Goal: Task Accomplishment & Management: Complete application form

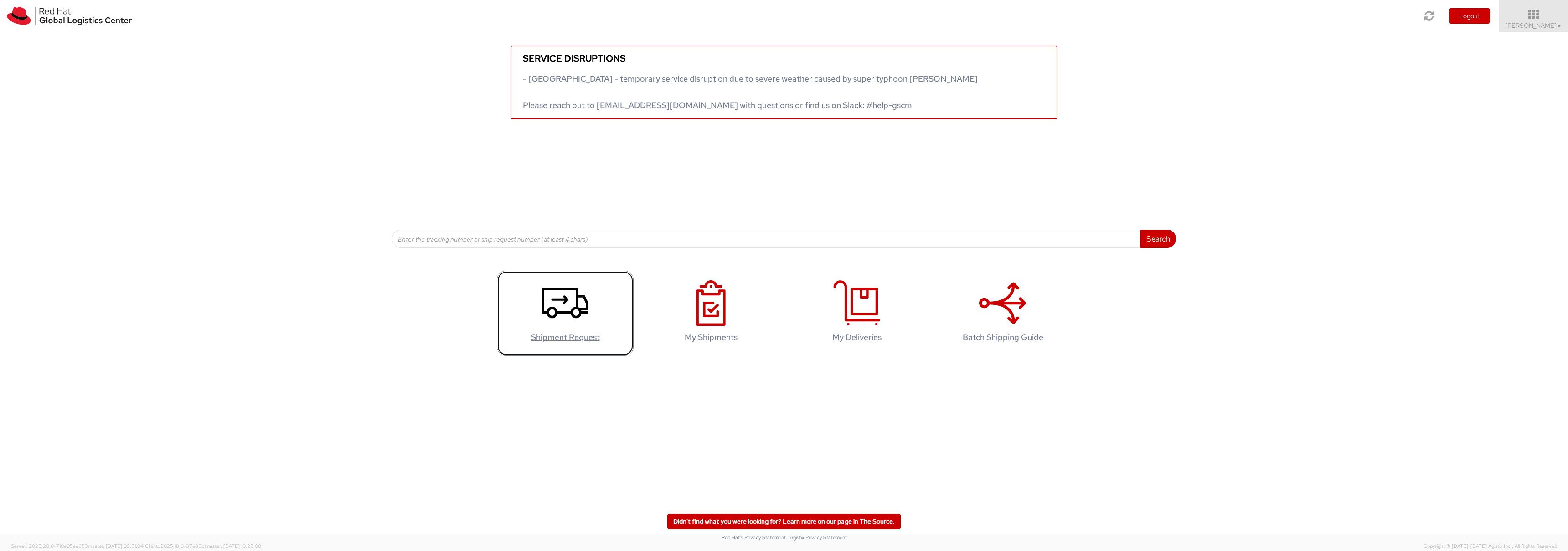
click at [572, 312] on use at bounding box center [565, 303] width 47 height 30
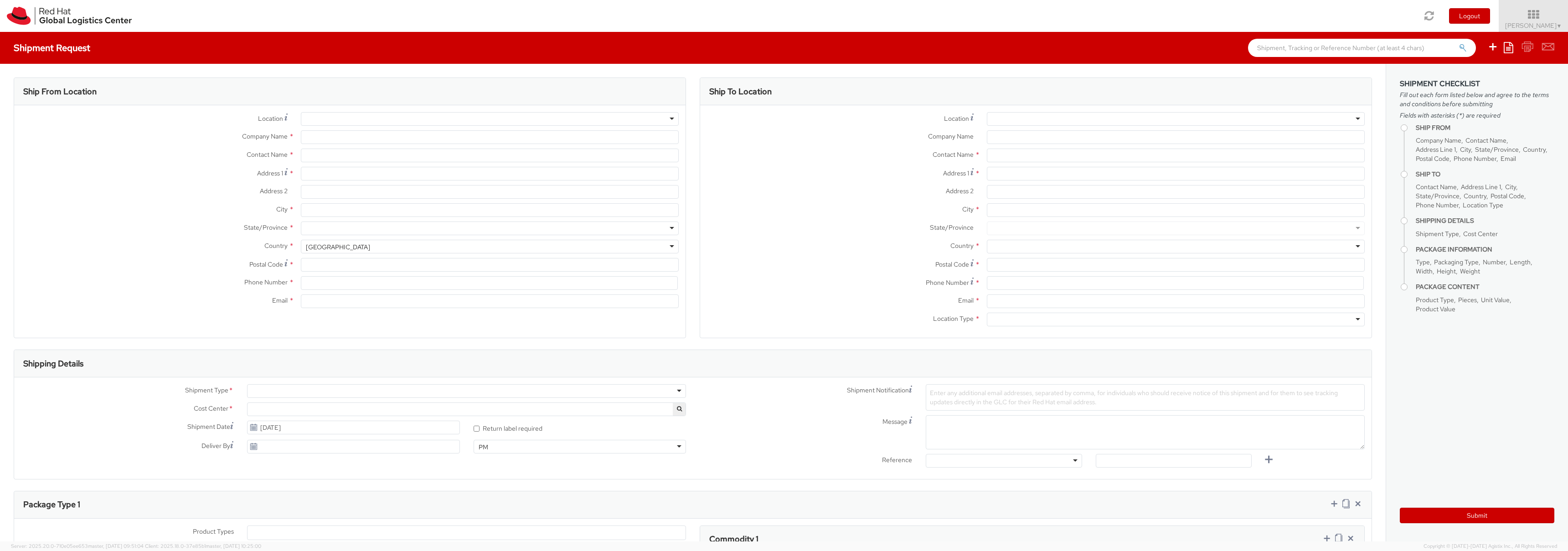
select select
select select "638"
click at [349, 118] on div at bounding box center [489, 119] width 378 height 13
click at [670, 120] on div at bounding box center [489, 119] width 378 height 13
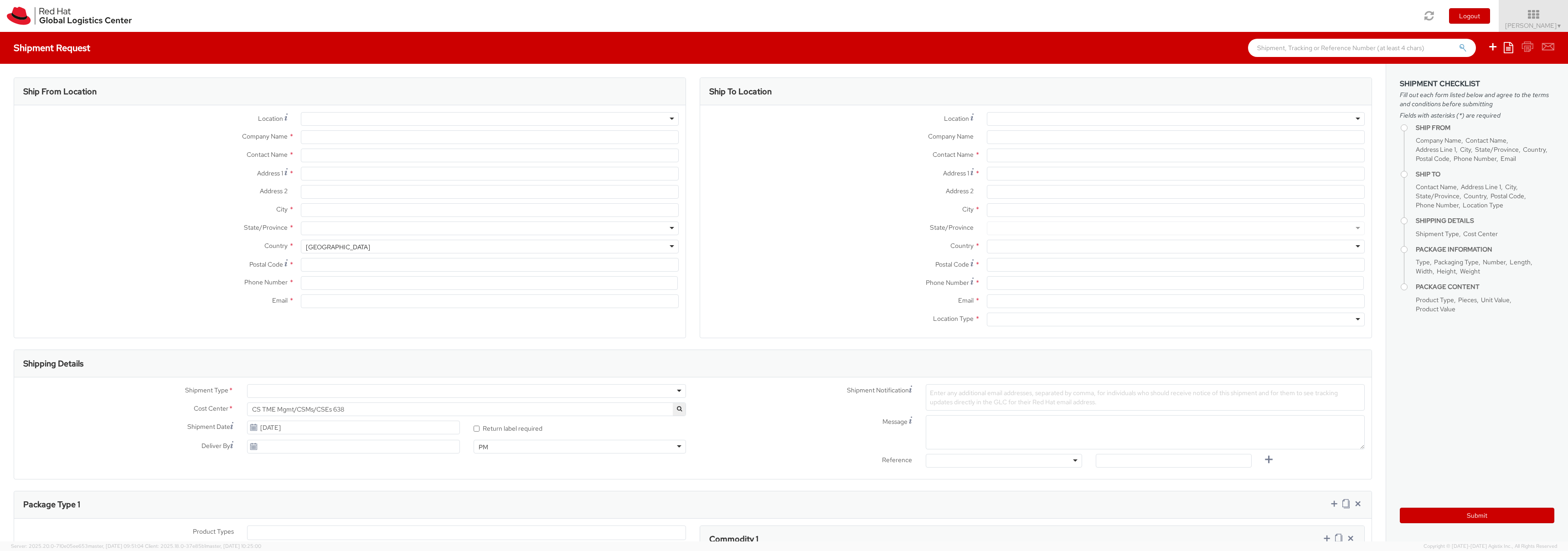
type input "Red Hat"
type input "[PERSON_NAME]"
type input "gconsalv@redhat.com"
click at [345, 137] on input "Red Hat" at bounding box center [489, 137] width 378 height 13
click at [345, 174] on input "Address 1 *" at bounding box center [489, 174] width 378 height 13
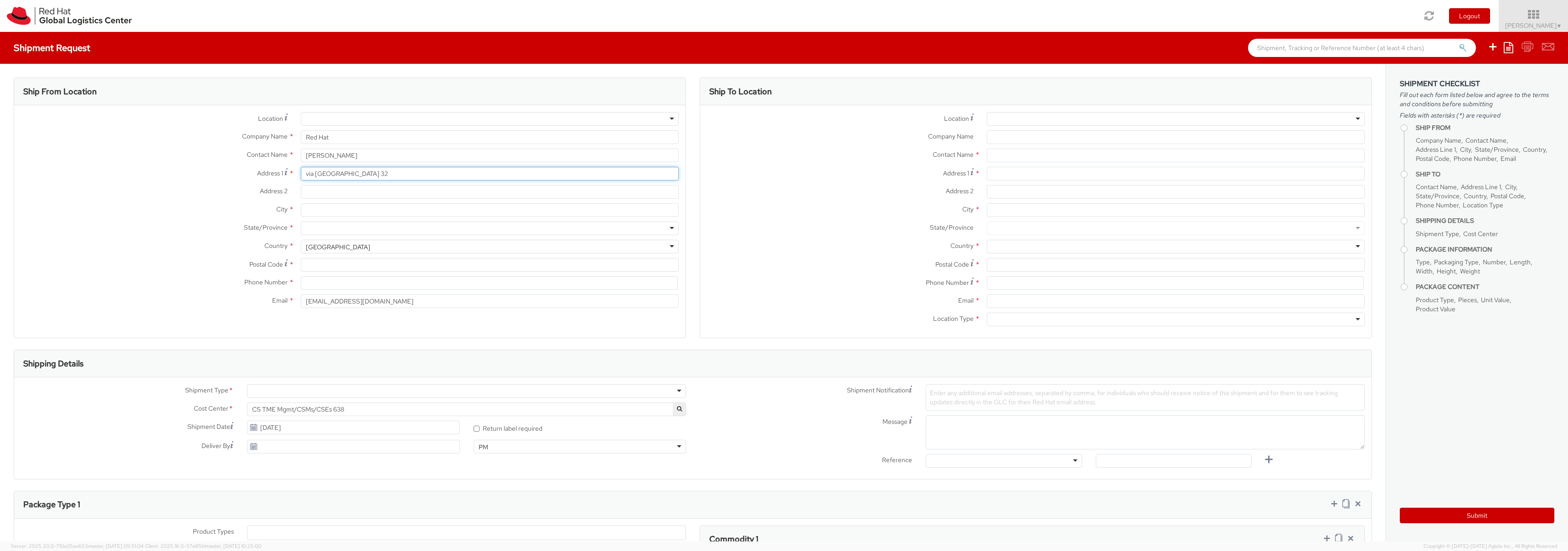
type input "via piemonte 32"
click at [331, 211] on input "City *" at bounding box center [489, 210] width 378 height 13
type input "cisterna di latina"
click at [340, 229] on div at bounding box center [489, 226] width 378 height 13
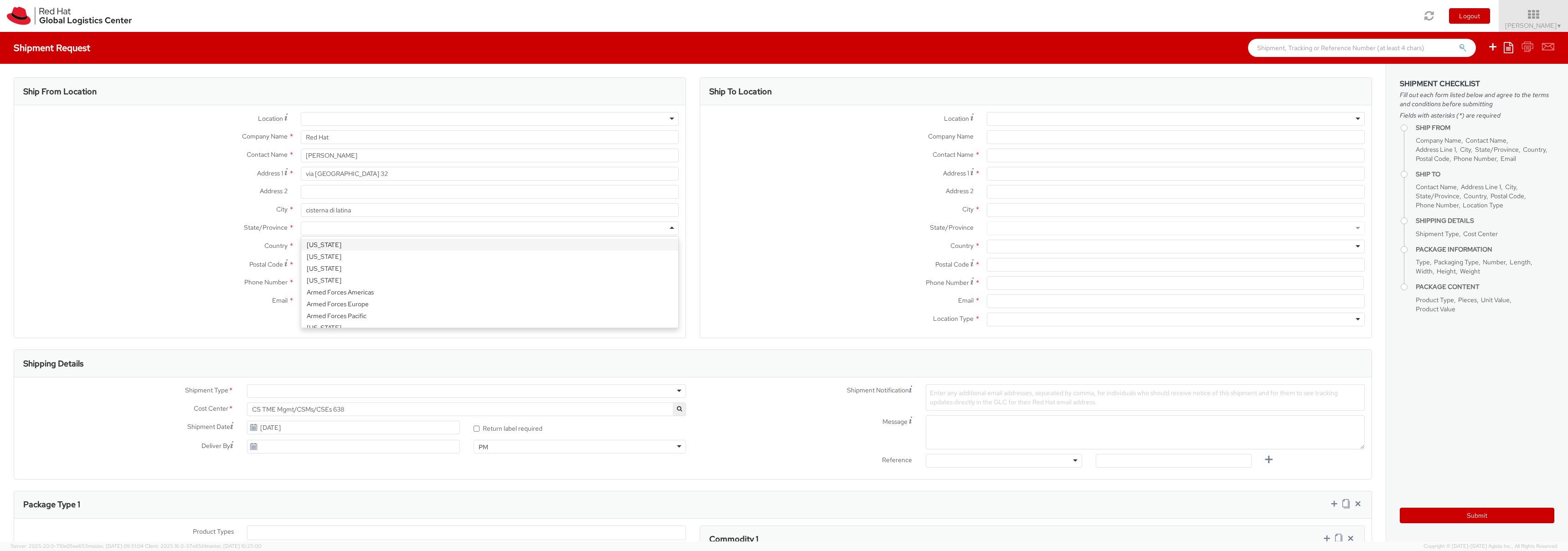
scroll to position [1, 0]
drag, startPoint x: 334, startPoint y: 228, endPoint x: 303, endPoint y: 223, distance: 31.4
click at [303, 223] on div at bounding box center [489, 227] width 378 height 13
drag, startPoint x: 318, startPoint y: 229, endPoint x: 302, endPoint y: 227, distance: 16.1
click at [302, 227] on div at bounding box center [489, 227] width 378 height 13
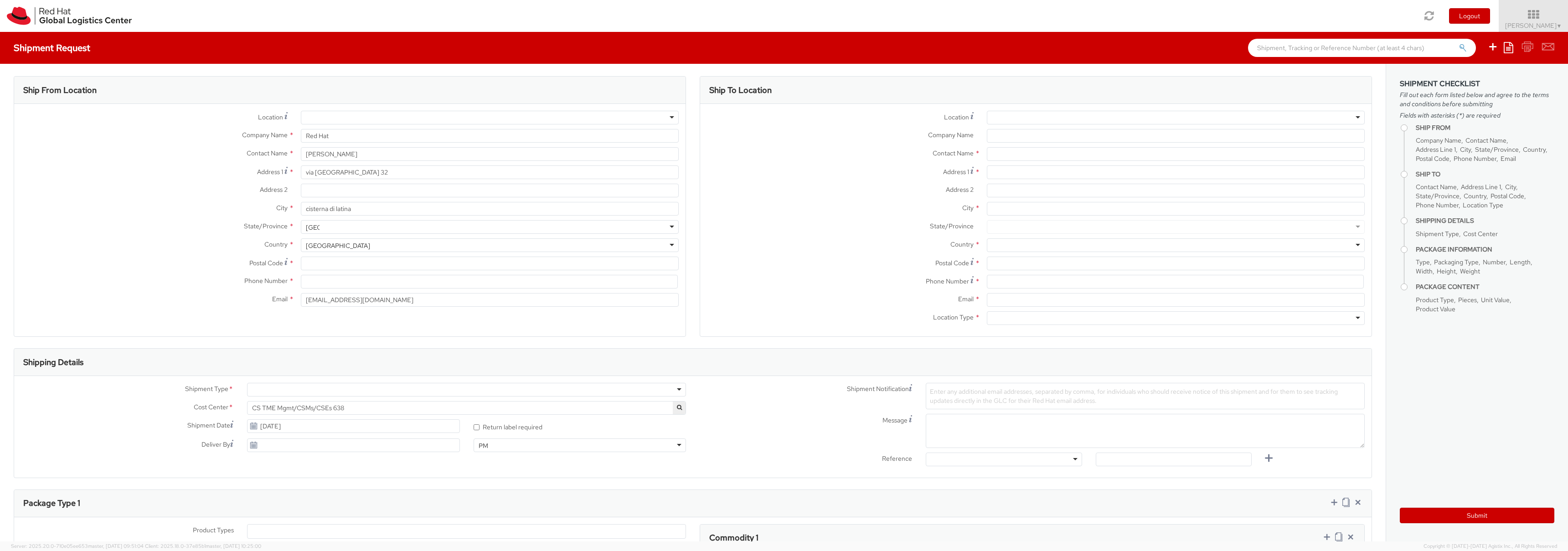
click at [312, 228] on input "select-one" at bounding box center [312, 227] width 13 height 9
type input "latina"
click at [343, 245] on div "United States" at bounding box center [338, 245] width 65 height 9
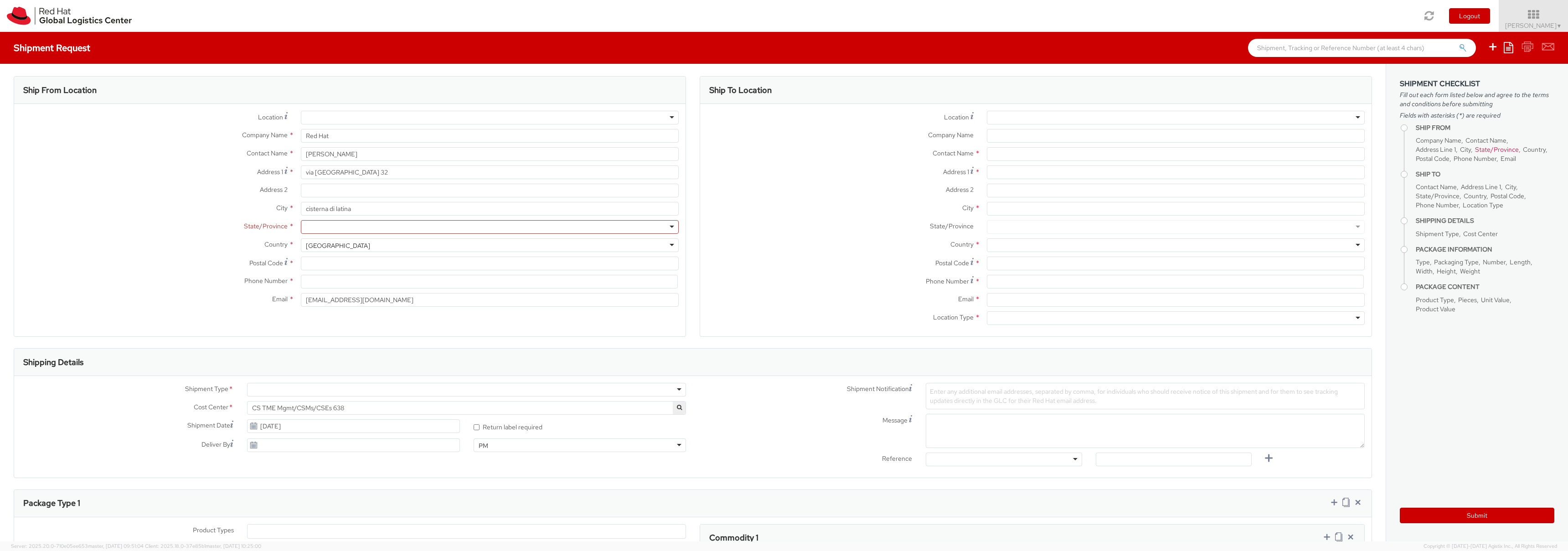
drag, startPoint x: 356, startPoint y: 247, endPoint x: 313, endPoint y: 244, distance: 43.1
click at [313, 244] on div "United States" at bounding box center [489, 245] width 378 height 13
select select "CM"
select select "KGS"
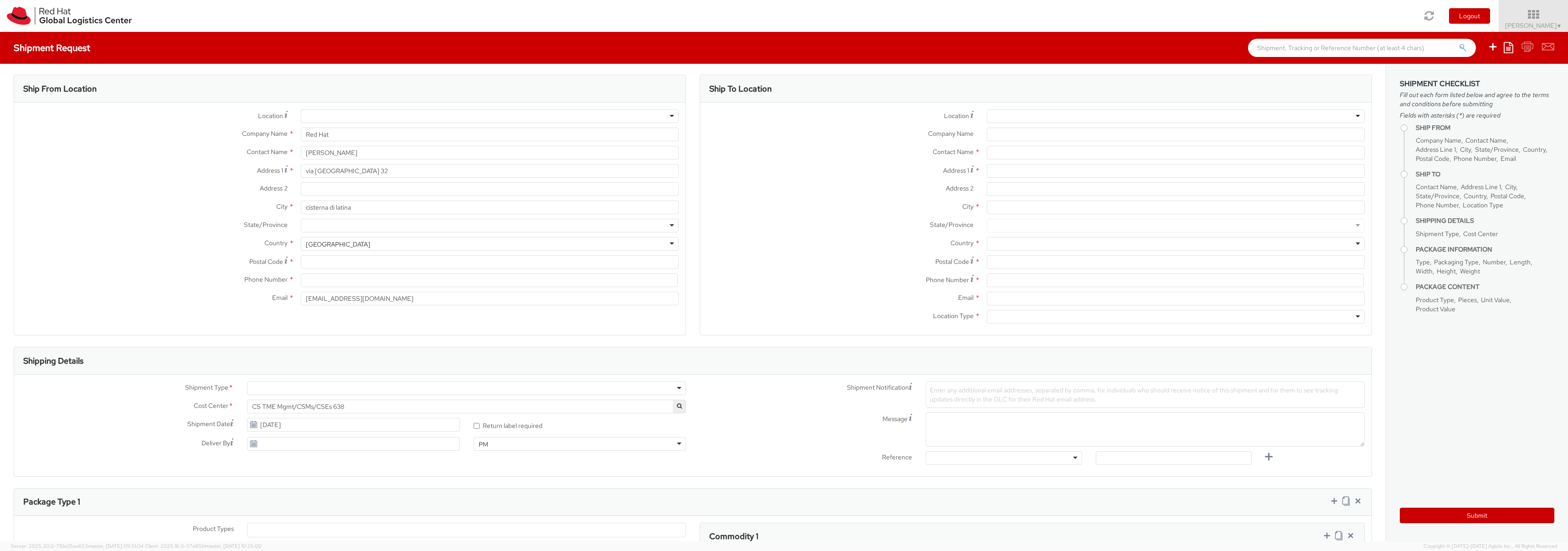
click at [326, 226] on div at bounding box center [489, 225] width 378 height 13
click at [329, 261] on input "Postal Code *" at bounding box center [489, 262] width 378 height 13
type input "04012"
click at [318, 279] on input at bounding box center [489, 280] width 377 height 13
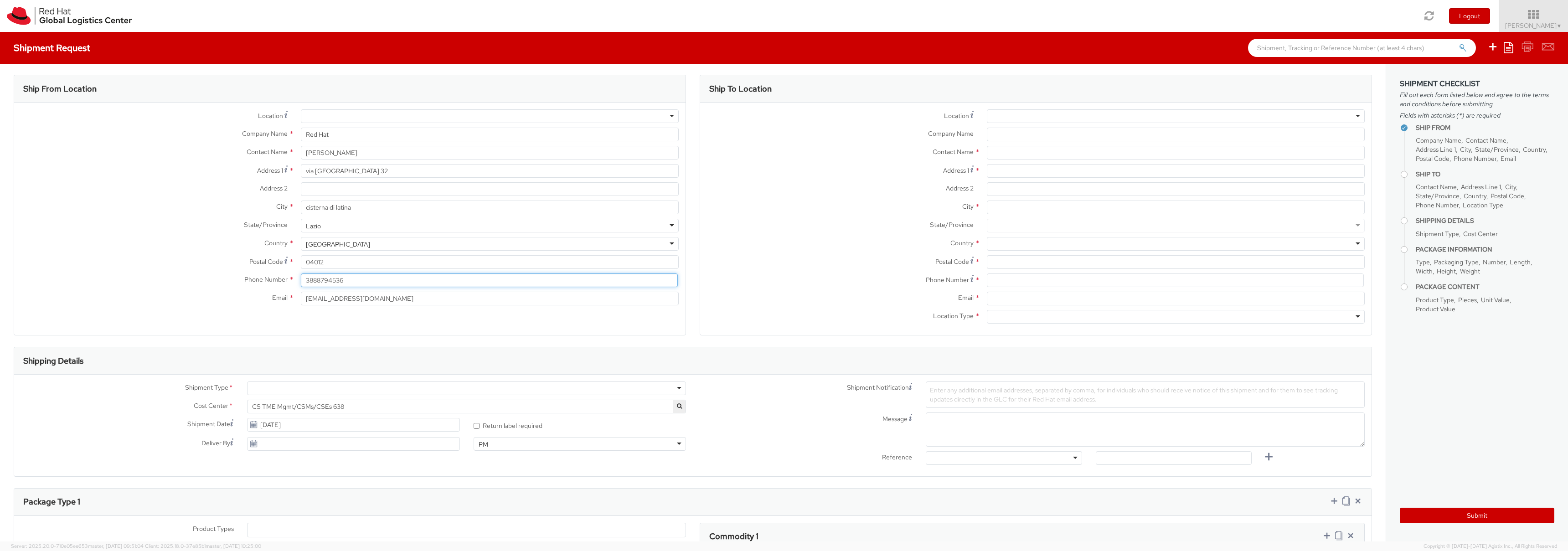
type input "3888794536"
click at [161, 258] on label "Postal Code *" at bounding box center [154, 261] width 280 height 12
click at [301, 258] on input "04012" at bounding box center [489, 262] width 378 height 13
click at [351, 196] on input "Address 2 *" at bounding box center [489, 190] width 378 height 13
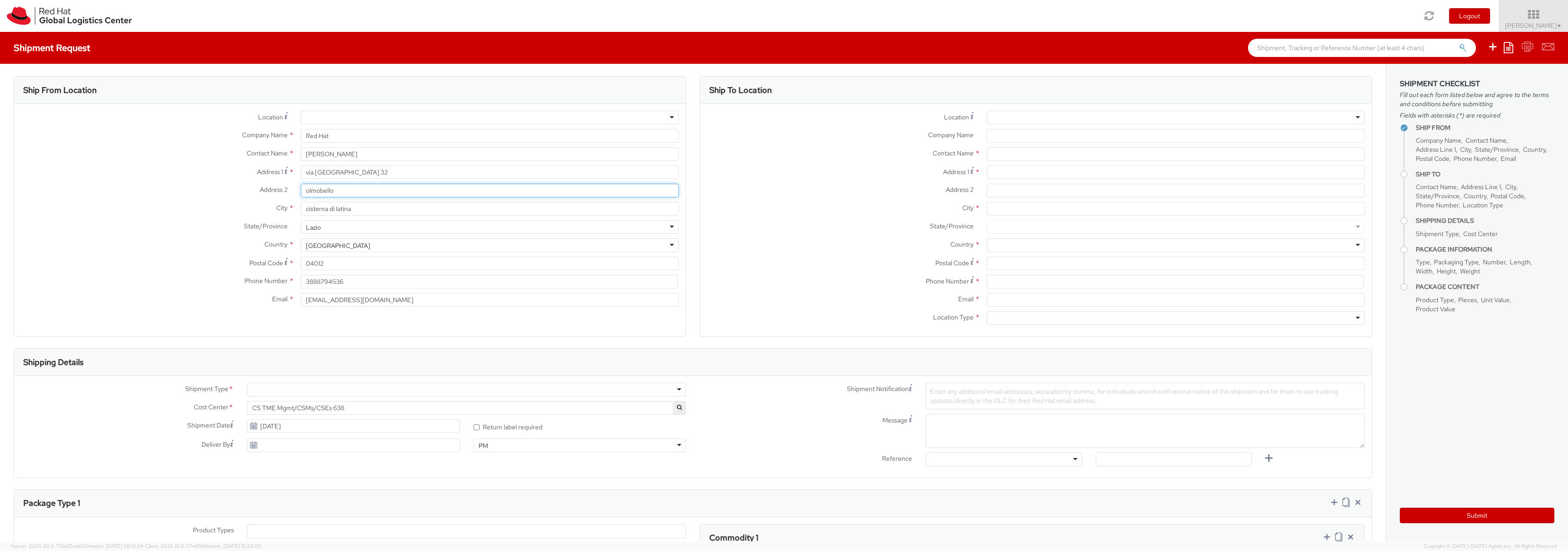
type input "olmobello"
click at [32, 228] on label "State/Province *" at bounding box center [154, 226] width 280 height 12
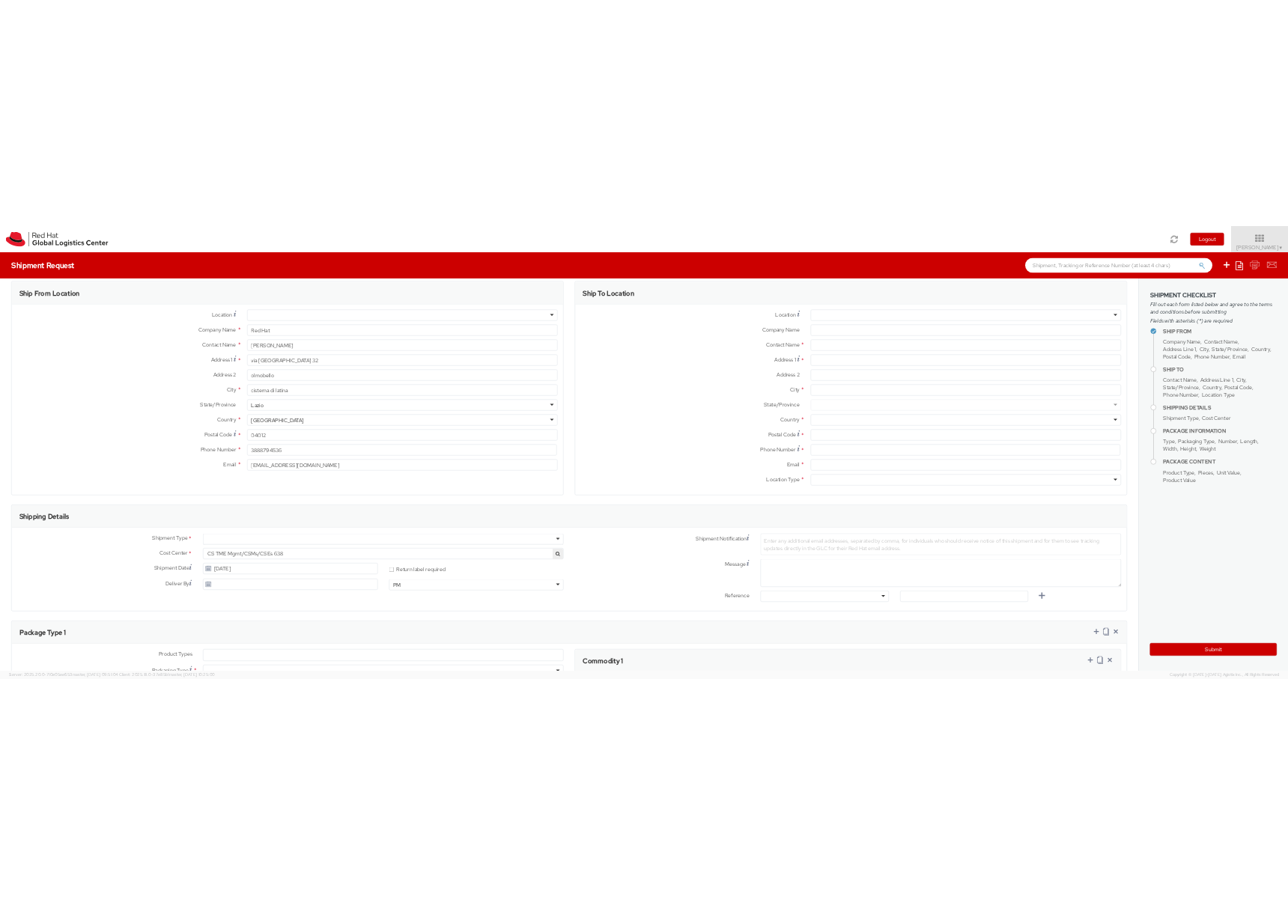
scroll to position [0, 0]
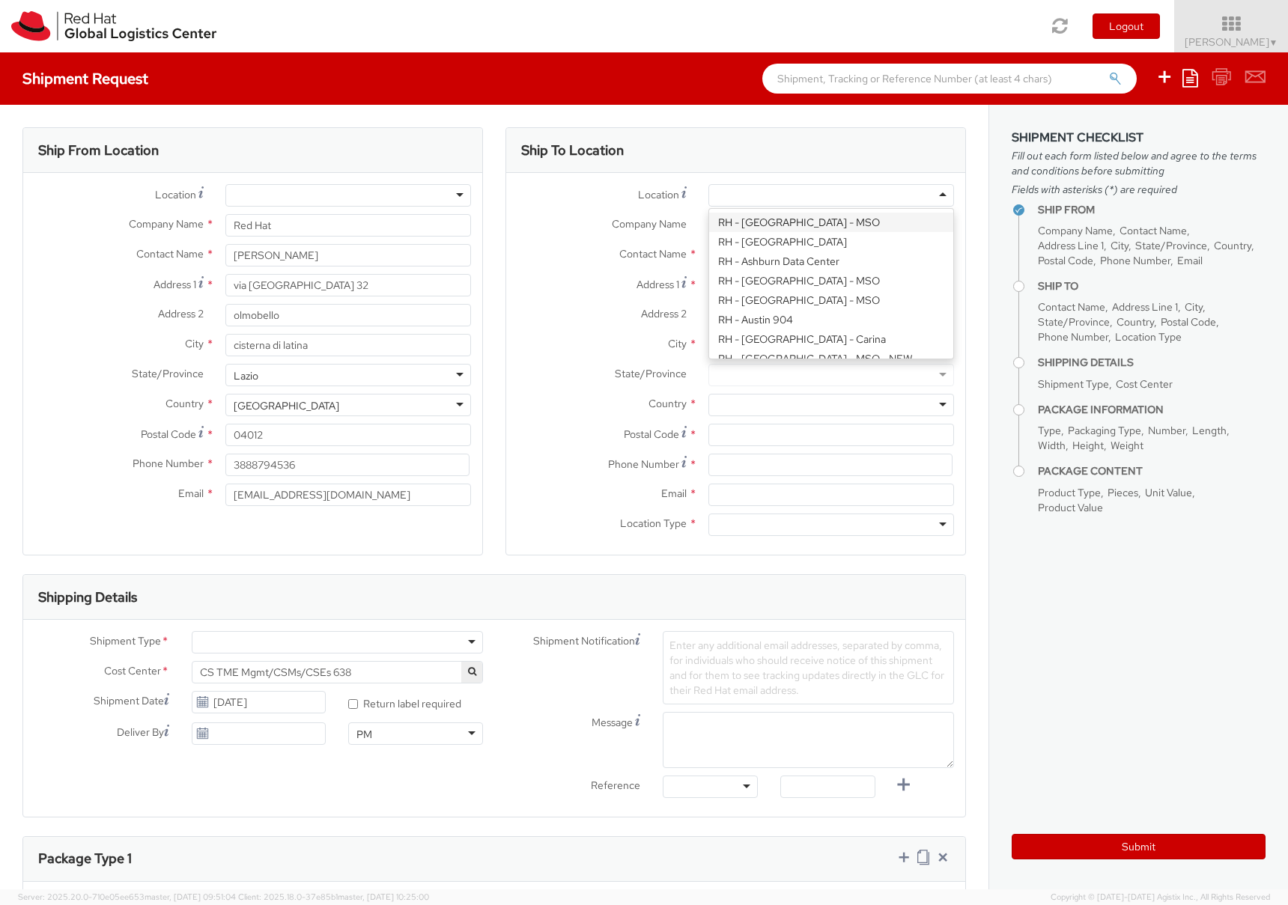
click at [756, 191] on div at bounding box center [831, 195] width 246 height 22
type input "br"
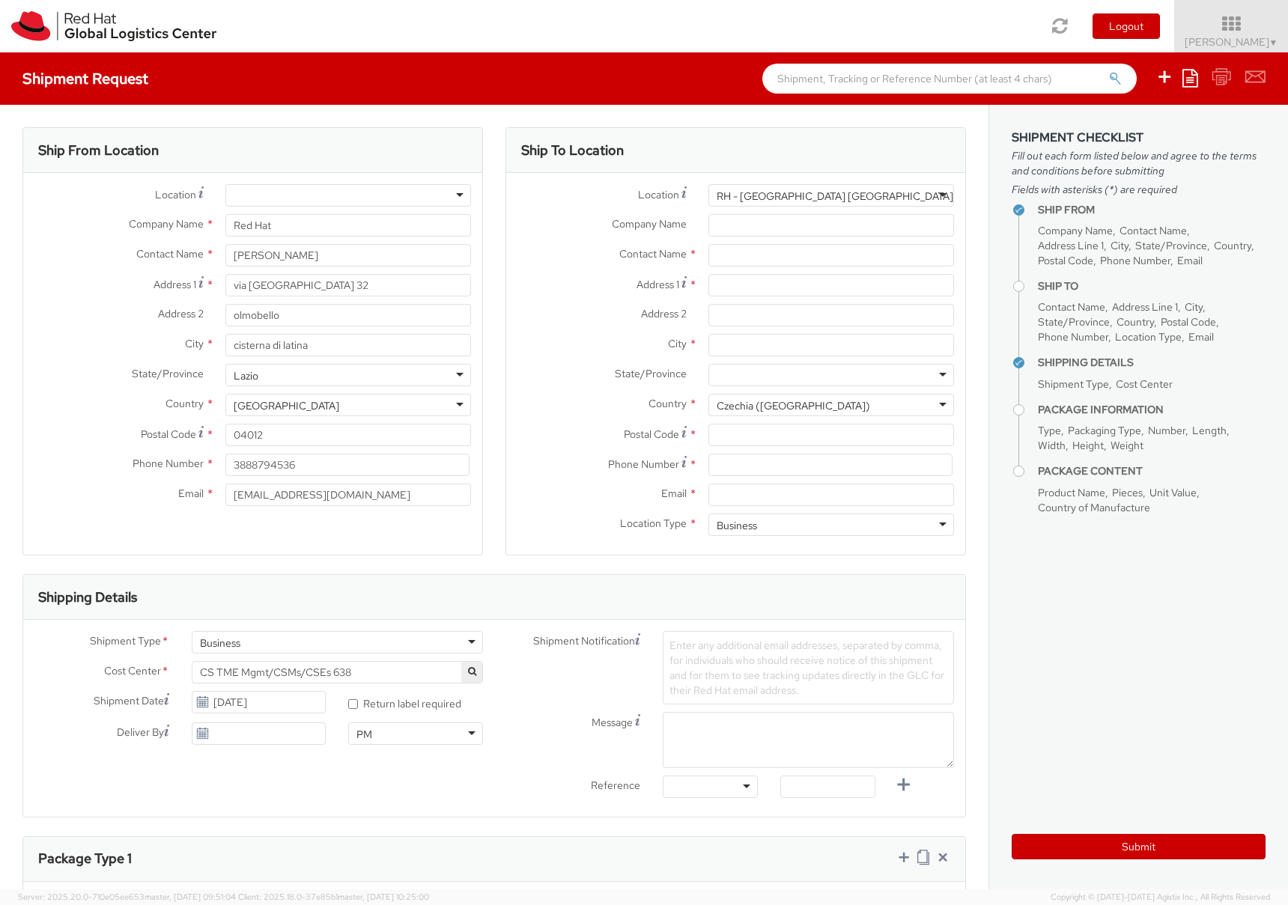
type input "Red Hat Czech s.r.o."
type input "Purkynova 647/111"
type input "BRNO"
type input "621 00"
type input "420 532 294 555"
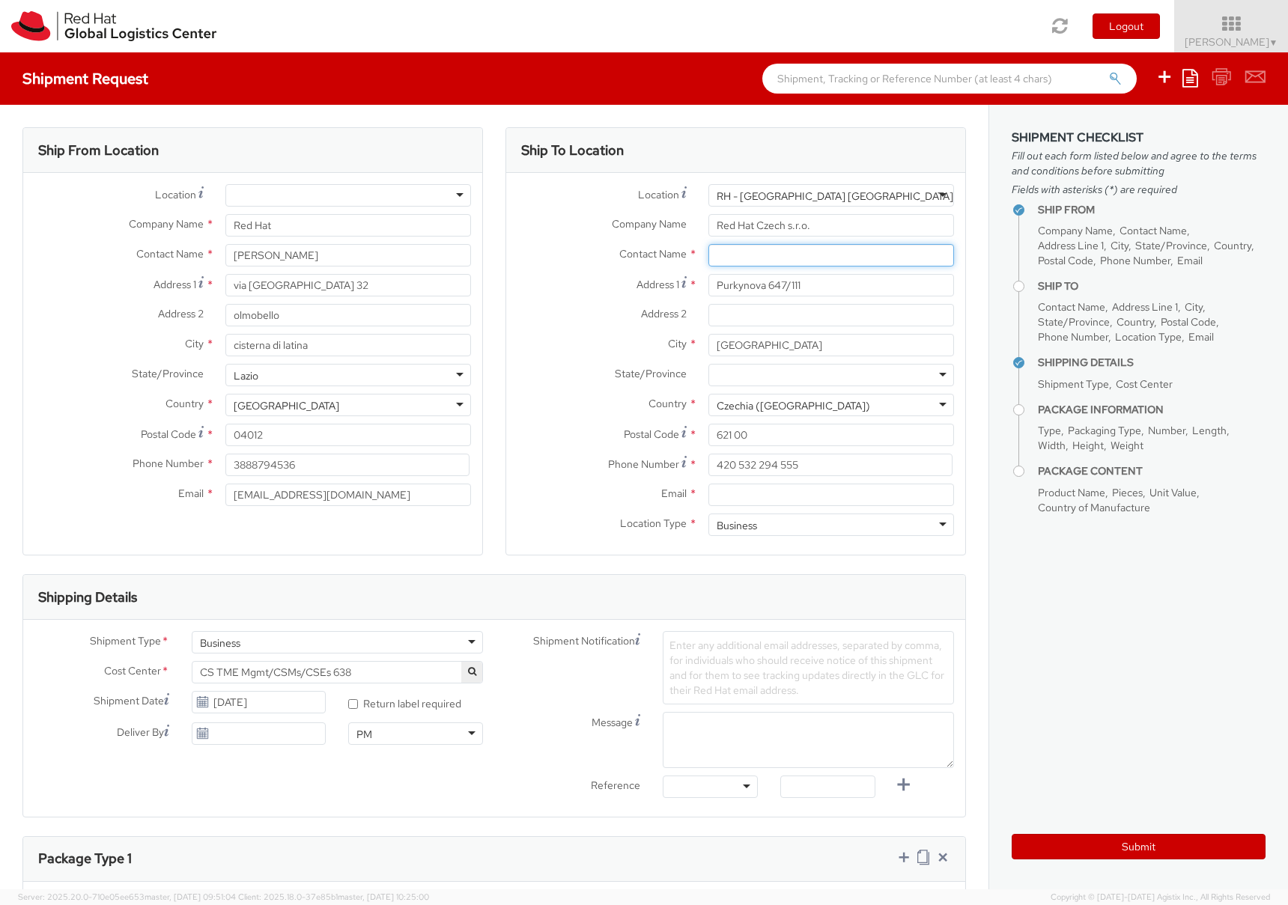
click at [744, 254] on input "text" at bounding box center [831, 255] width 246 height 22
paste input "Attn: Red Hat IT - Endpoint Systems"
type input "Attn: Red Hat IT - Endpoint Systems"
click at [743, 491] on input "Email *" at bounding box center [831, 495] width 246 height 22
paste input "laptop-return@redhat.com"
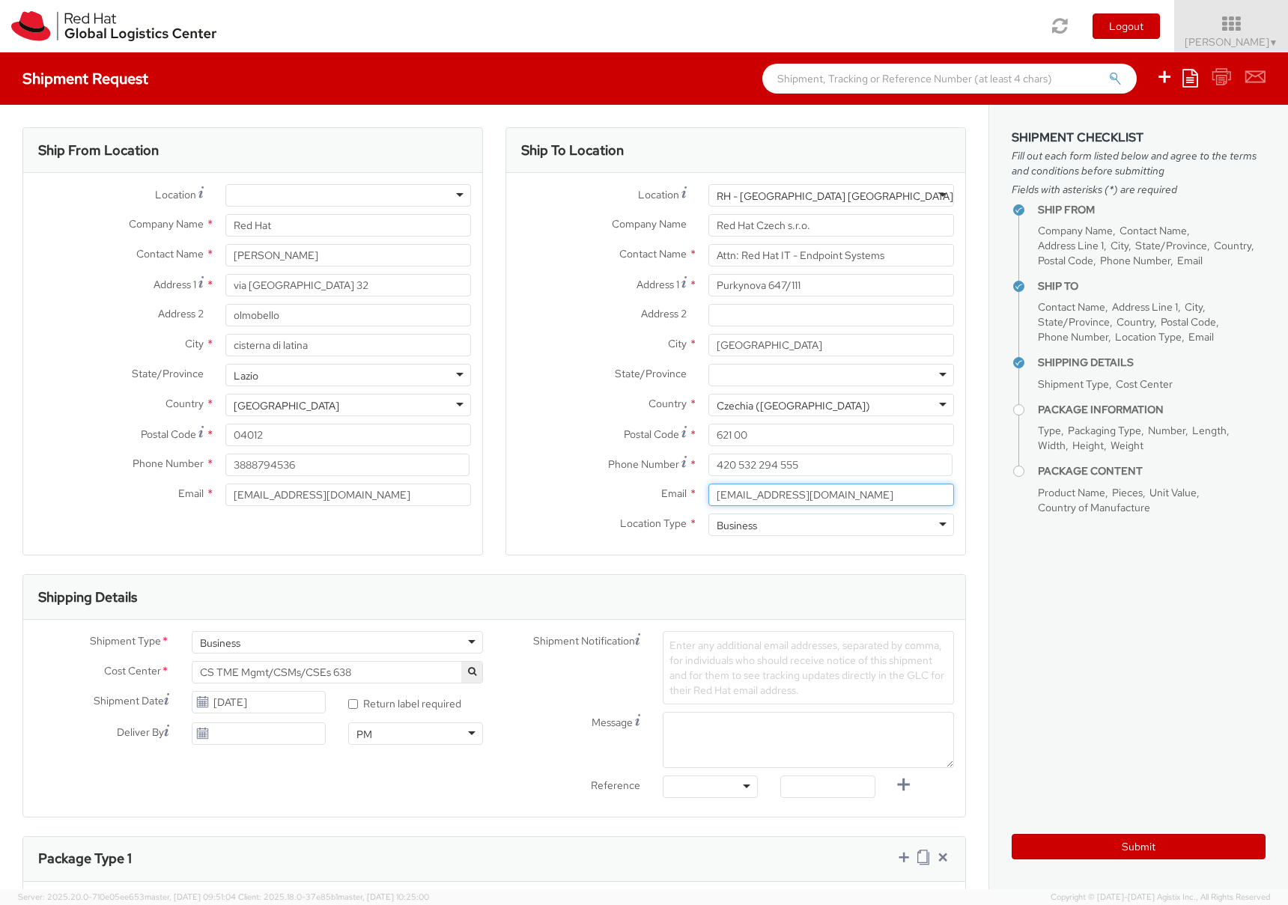
type input "laptop-return@redhat.com"
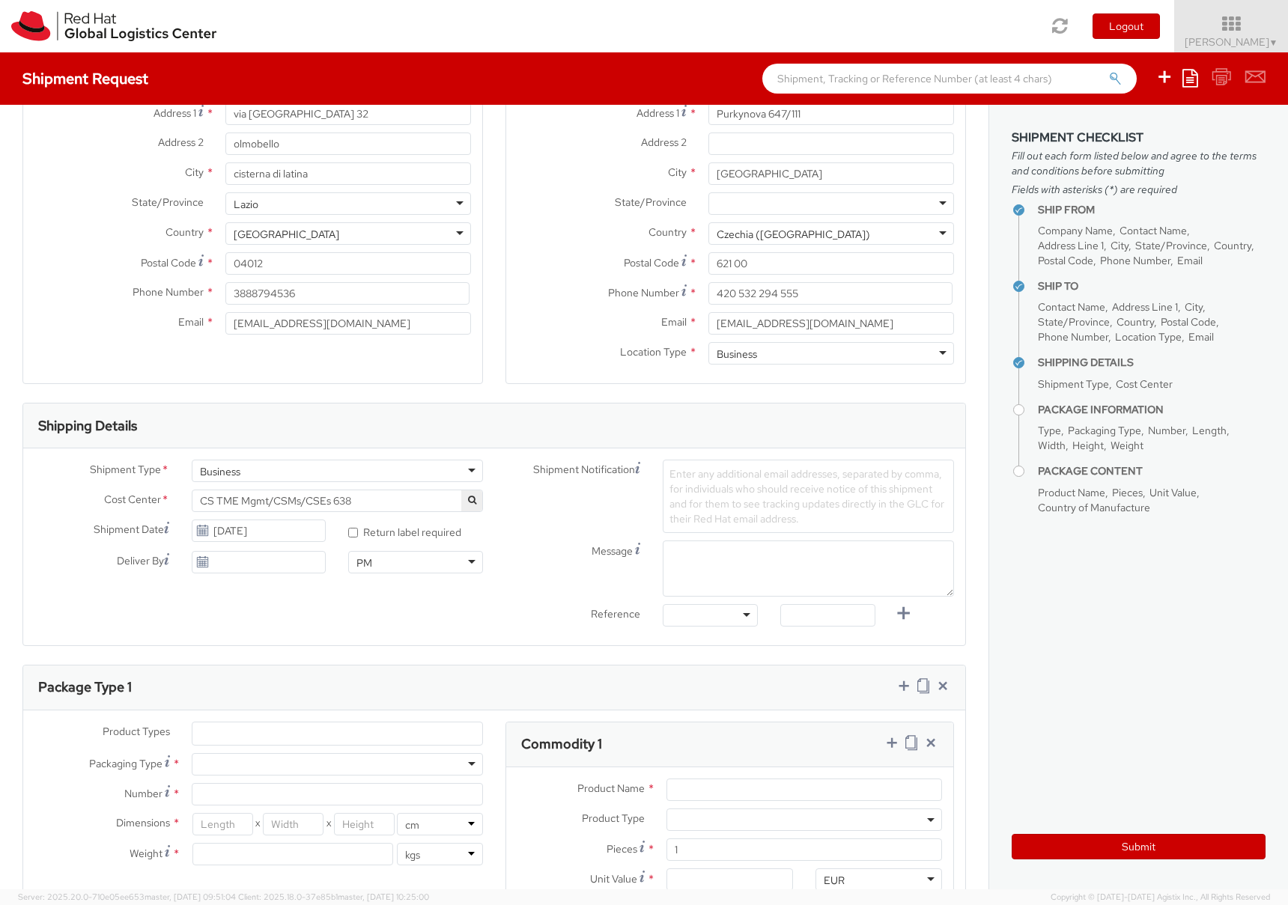
scroll to position [174, 0]
click at [203, 558] on use at bounding box center [202, 558] width 10 height 10
click at [248, 561] on input "10/02/2025" at bounding box center [259, 559] width 135 height 22
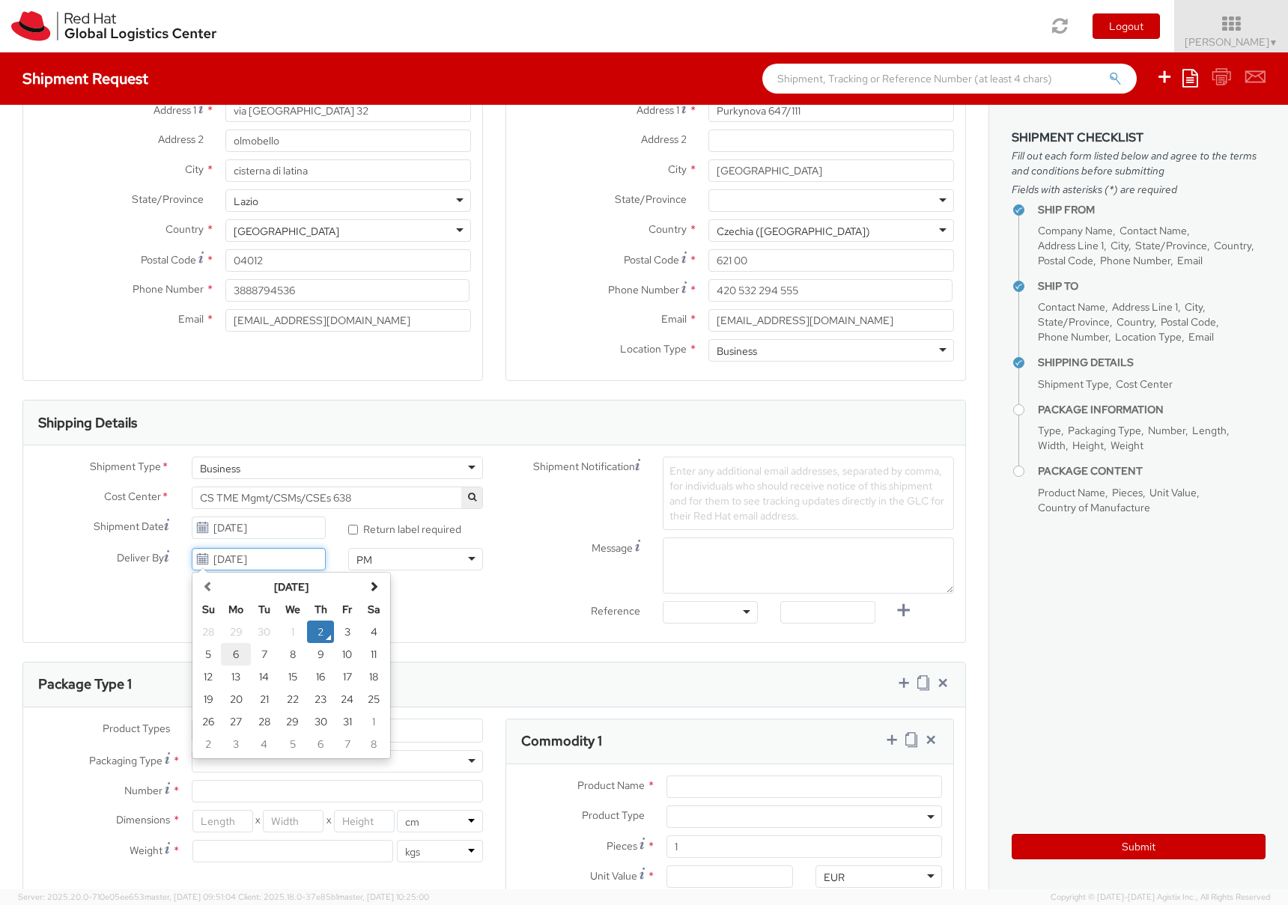
click at [235, 654] on td "6" at bounding box center [236, 654] width 30 height 22
type input "10/06/2025"
click at [469, 564] on div "PM" at bounding box center [415, 559] width 135 height 22
click at [422, 532] on label "* Return label required" at bounding box center [405, 528] width 115 height 17
click at [358, 532] on input "* Return label required" at bounding box center [353, 530] width 10 height 10
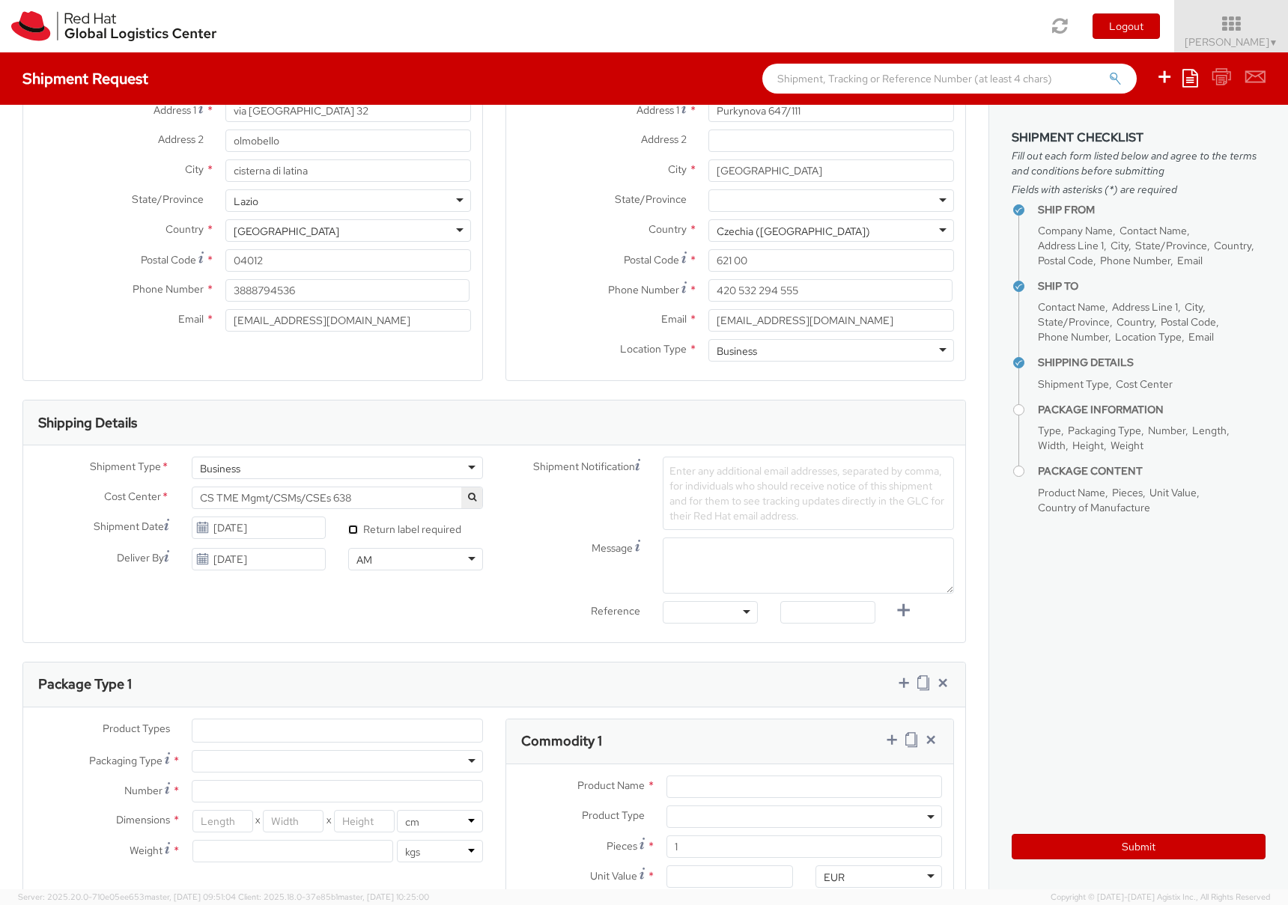
checkbox input "true"
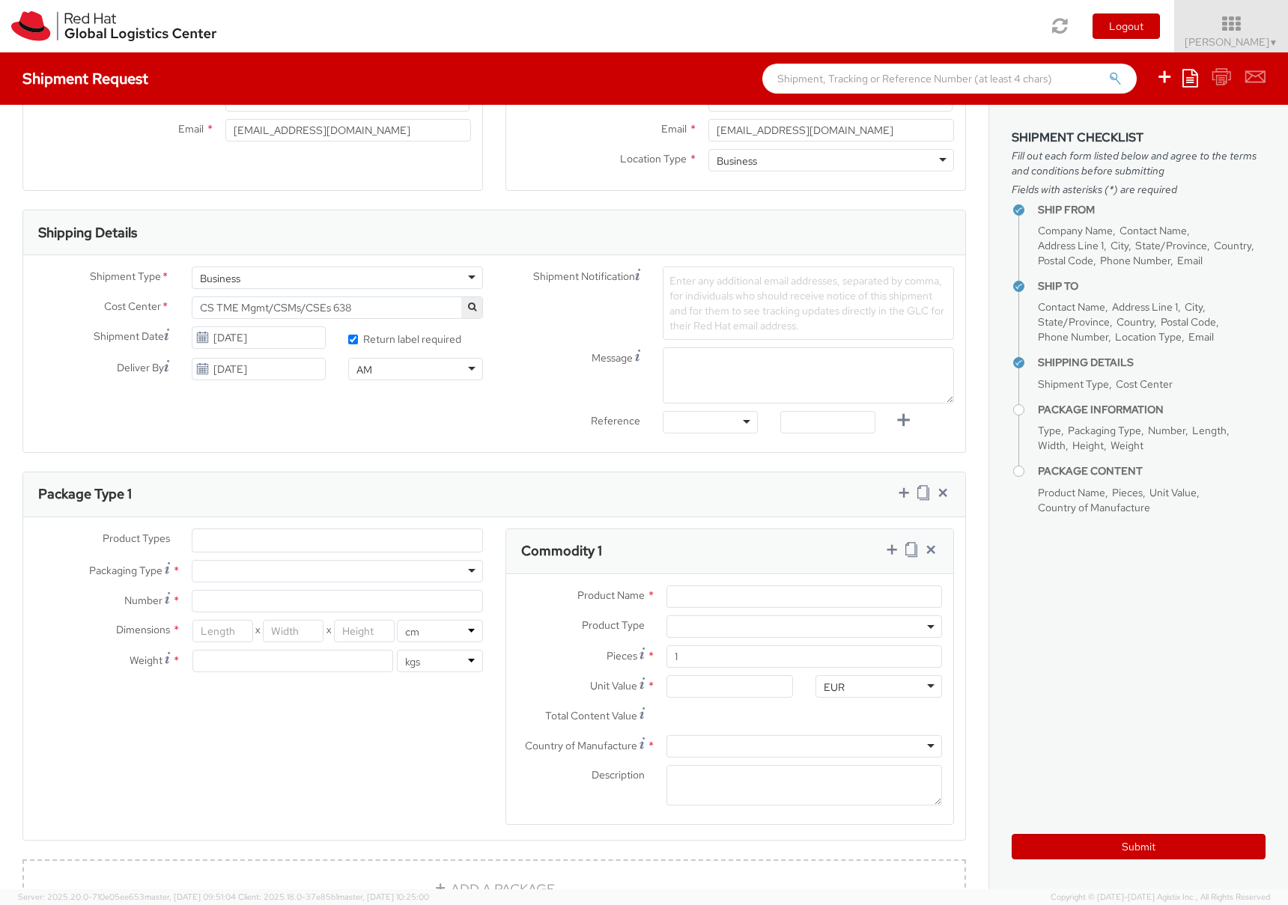
scroll to position [362, 0]
click at [393, 310] on span "CS TME Mgmt/CSMs/CSEs 638" at bounding box center [337, 309] width 275 height 13
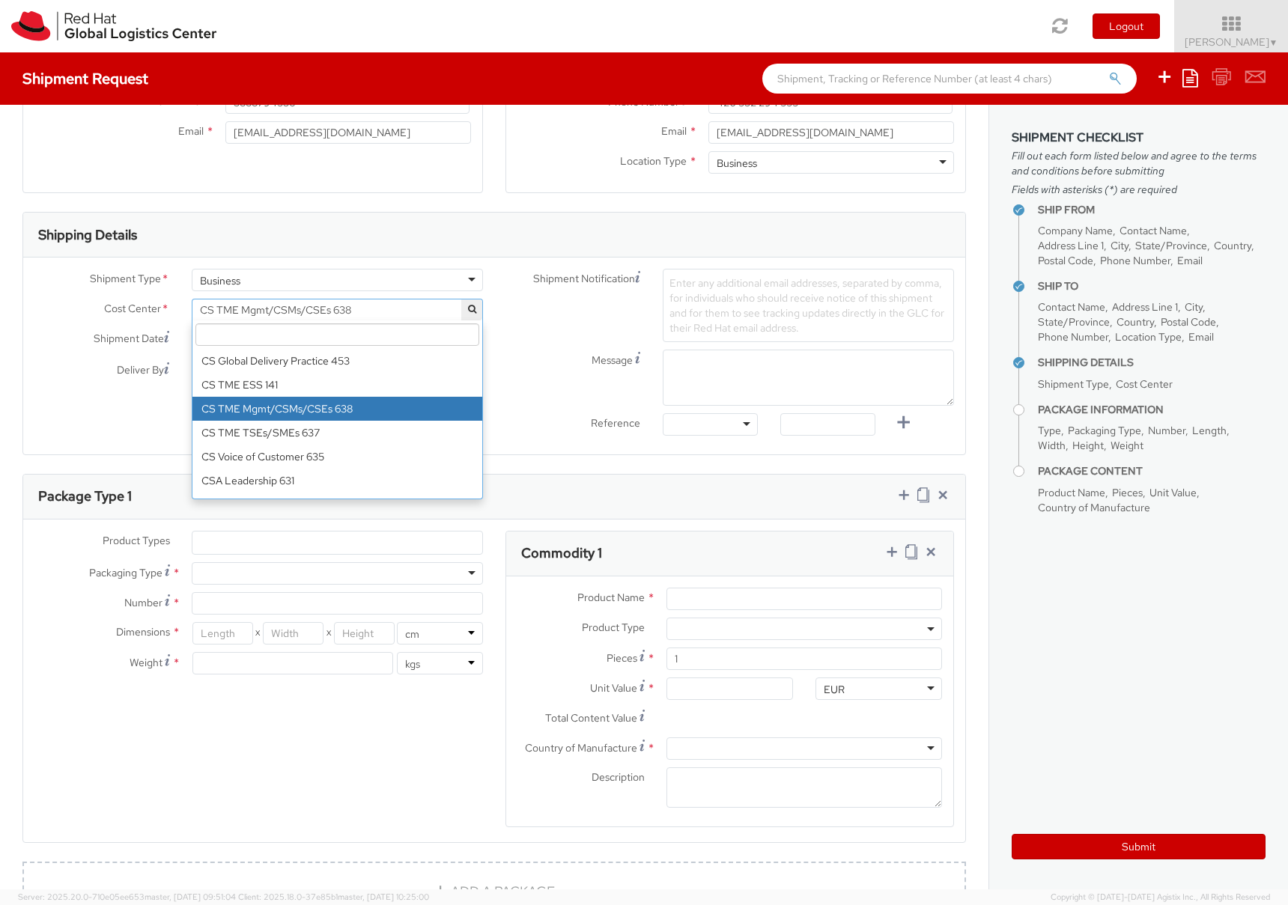
click at [326, 334] on input "search" at bounding box center [337, 334] width 284 height 22
paste input "T Fixed Assets and Contracts 850."
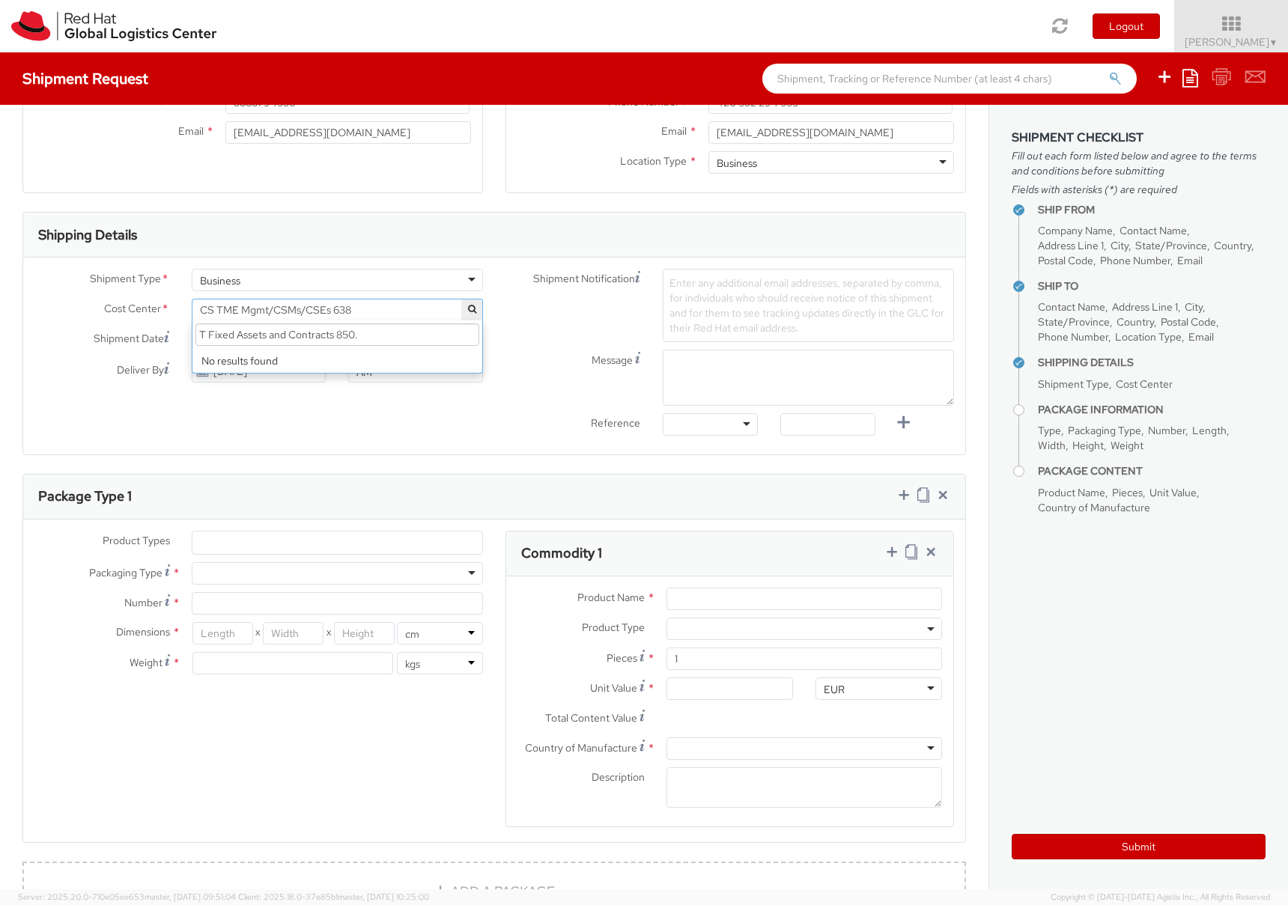
click at [199, 333] on input "T Fixed Assets and Contracts 850." at bounding box center [337, 334] width 284 height 22
click at [374, 338] on input "iT Fixed Assets and Contracts 850." at bounding box center [337, 334] width 284 height 22
type input "iT Fixed Assets and Contracts"
select select "850"
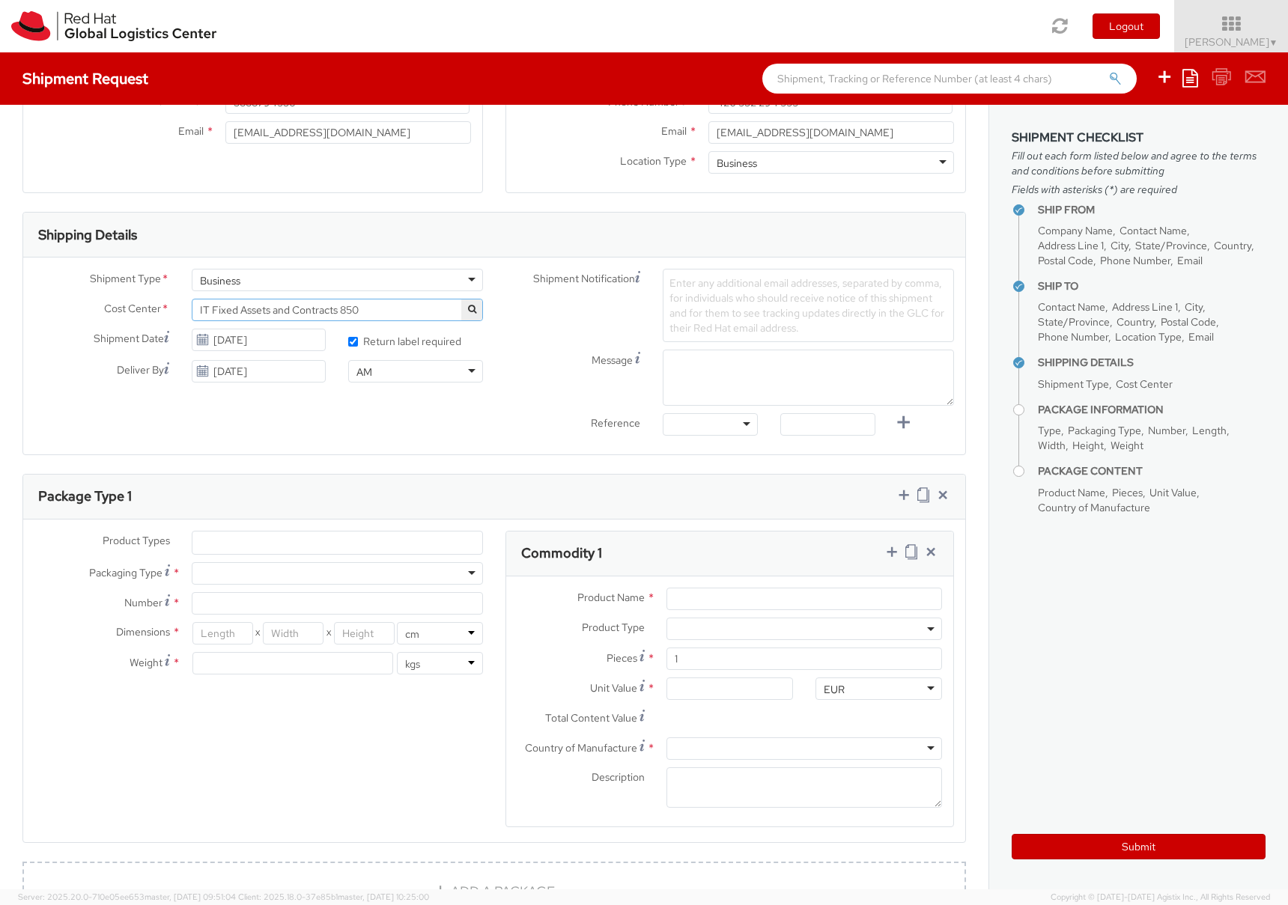
click at [743, 425] on div at bounding box center [710, 424] width 95 height 22
click at [830, 424] on input "text" at bounding box center [827, 424] width 95 height 22
paste input "RPCI, RITM, TASK"
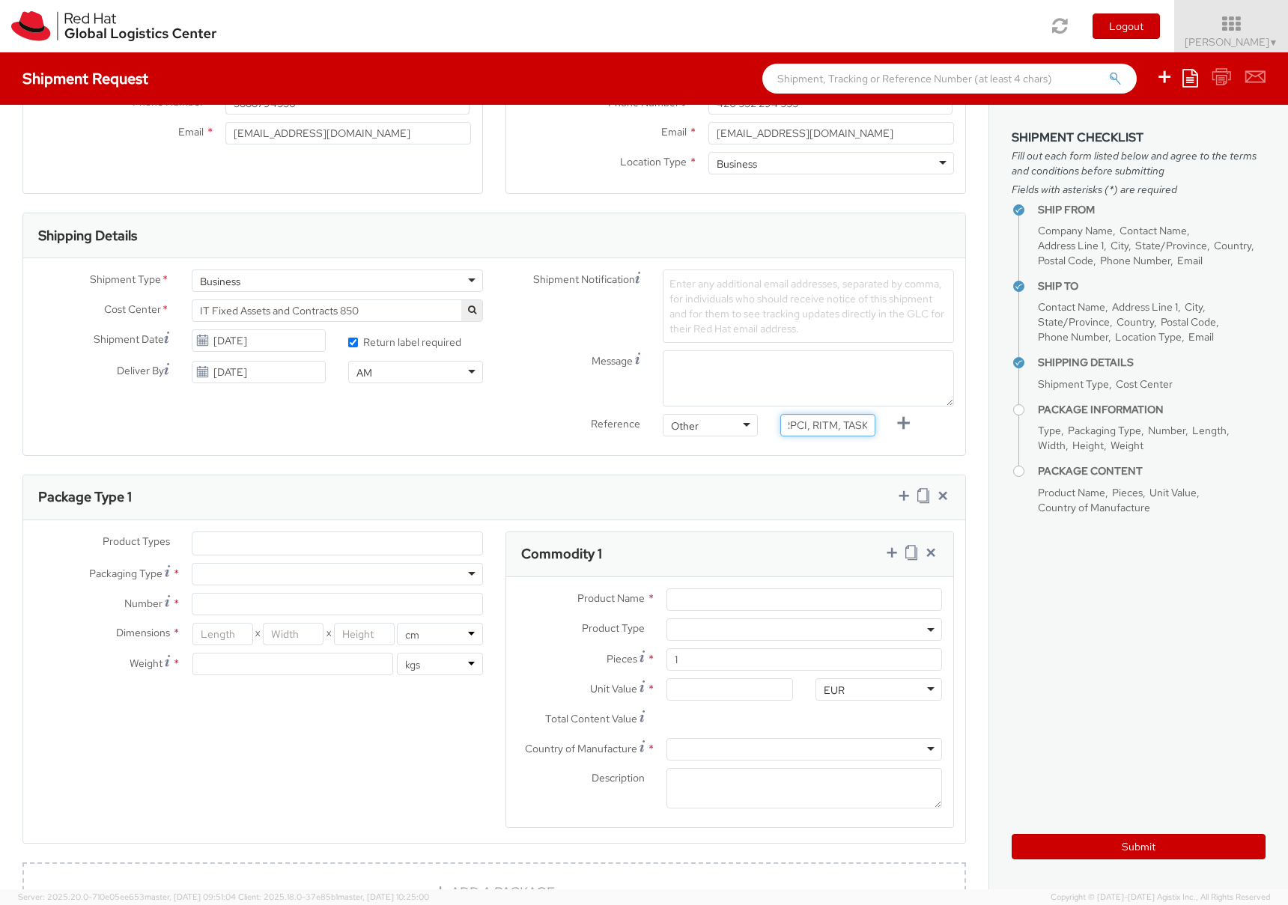
type input "RPCI, RITM, TASK"
click at [942, 438] on div "Reference Other Other Other Purchase Order Number Reference Number RPCI, RITM, …" at bounding box center [729, 429] width 471 height 30
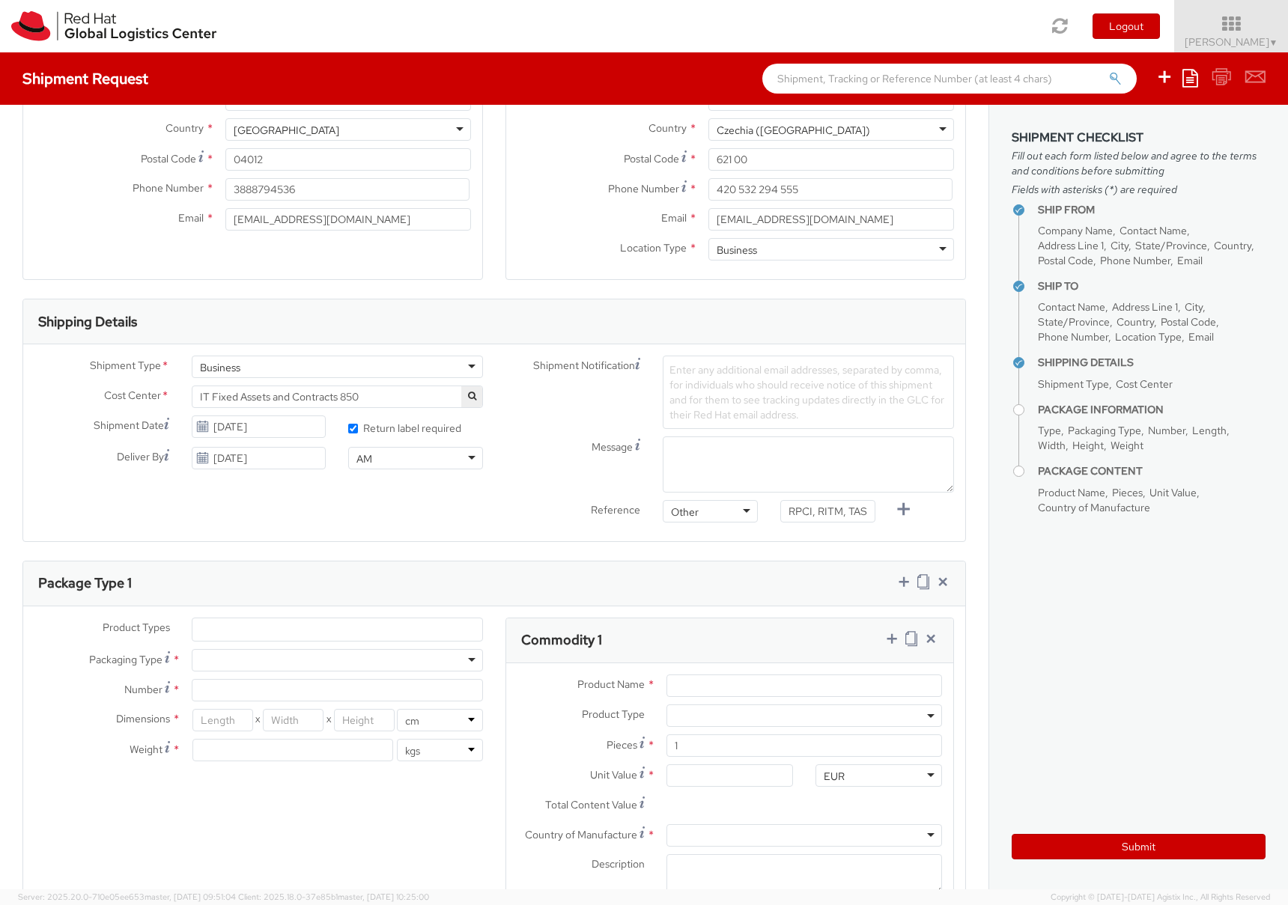
scroll to position [274, 0]
click at [726, 375] on span "Enter any additional email addresses, separated by comma, for individuals who s…" at bounding box center [806, 394] width 275 height 58
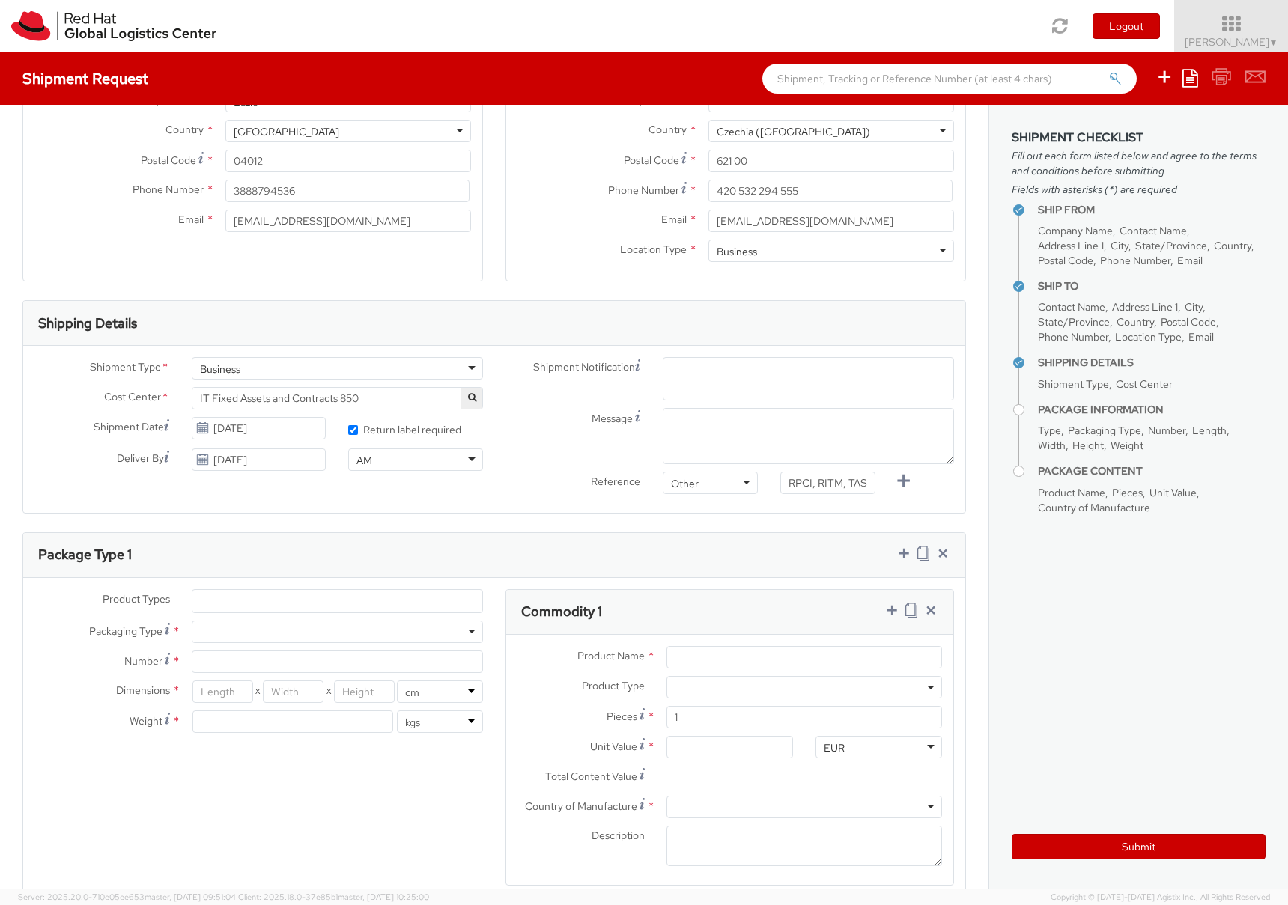
paste input "emea-eshub@redhat.com (Enter a"
type input "emea-eshub@redhat.com (Enter a"
paste input "emea-eshub@redhat.com"
type input "emea-eshub@redhat.com"
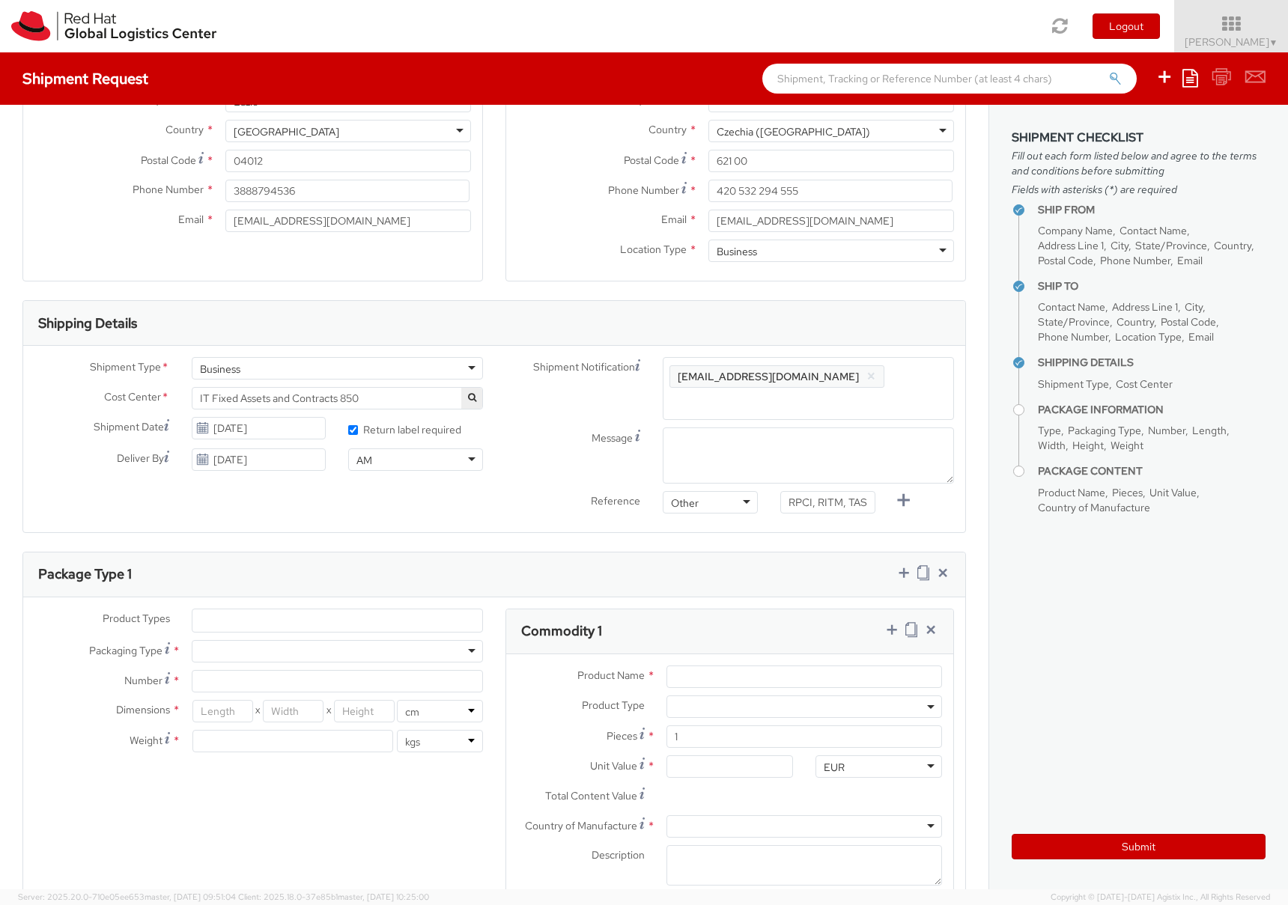
scroll to position [268, 0]
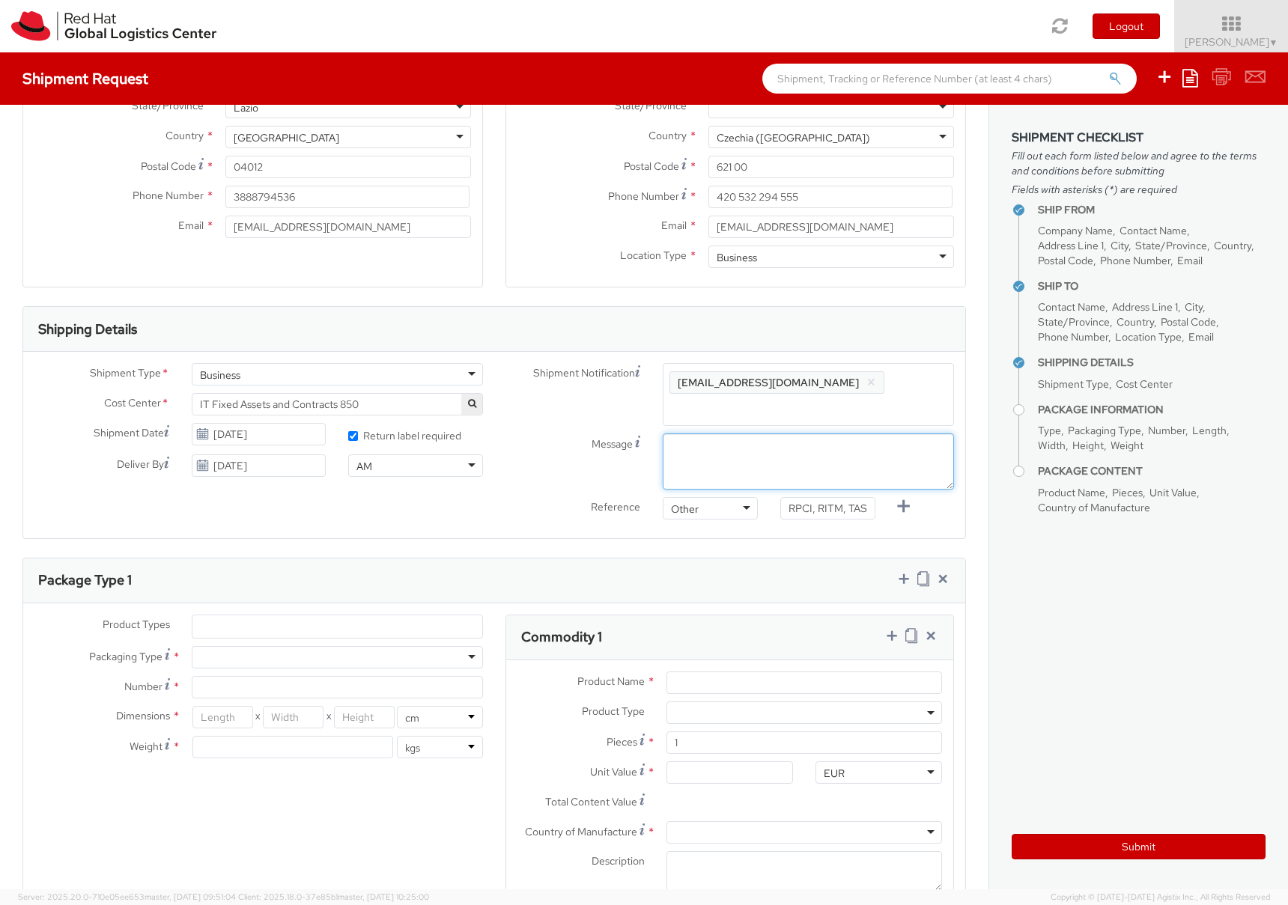
click at [756, 456] on textarea "Message" at bounding box center [808, 462] width 291 height 56
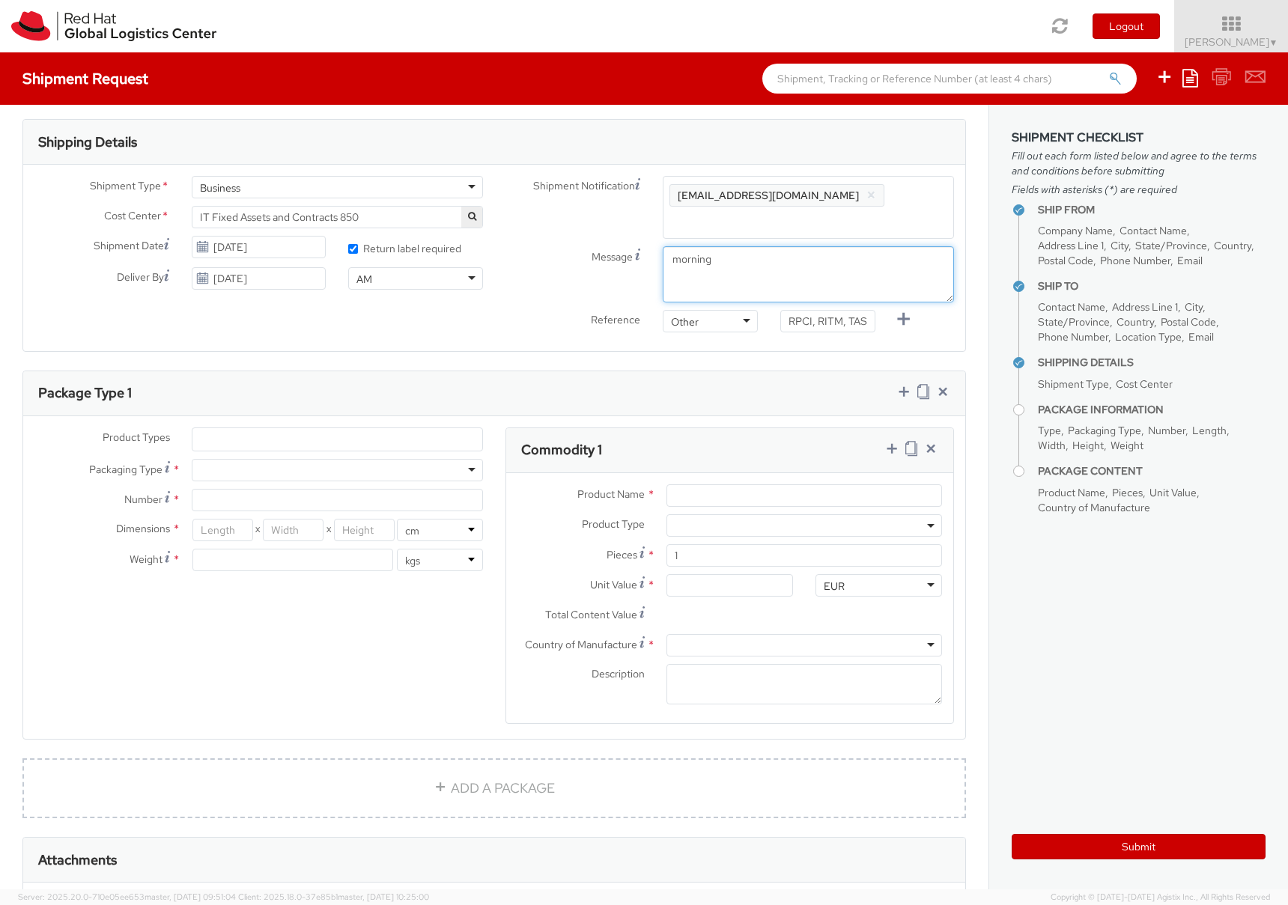
scroll to position [456, 0]
type textarea "morning"
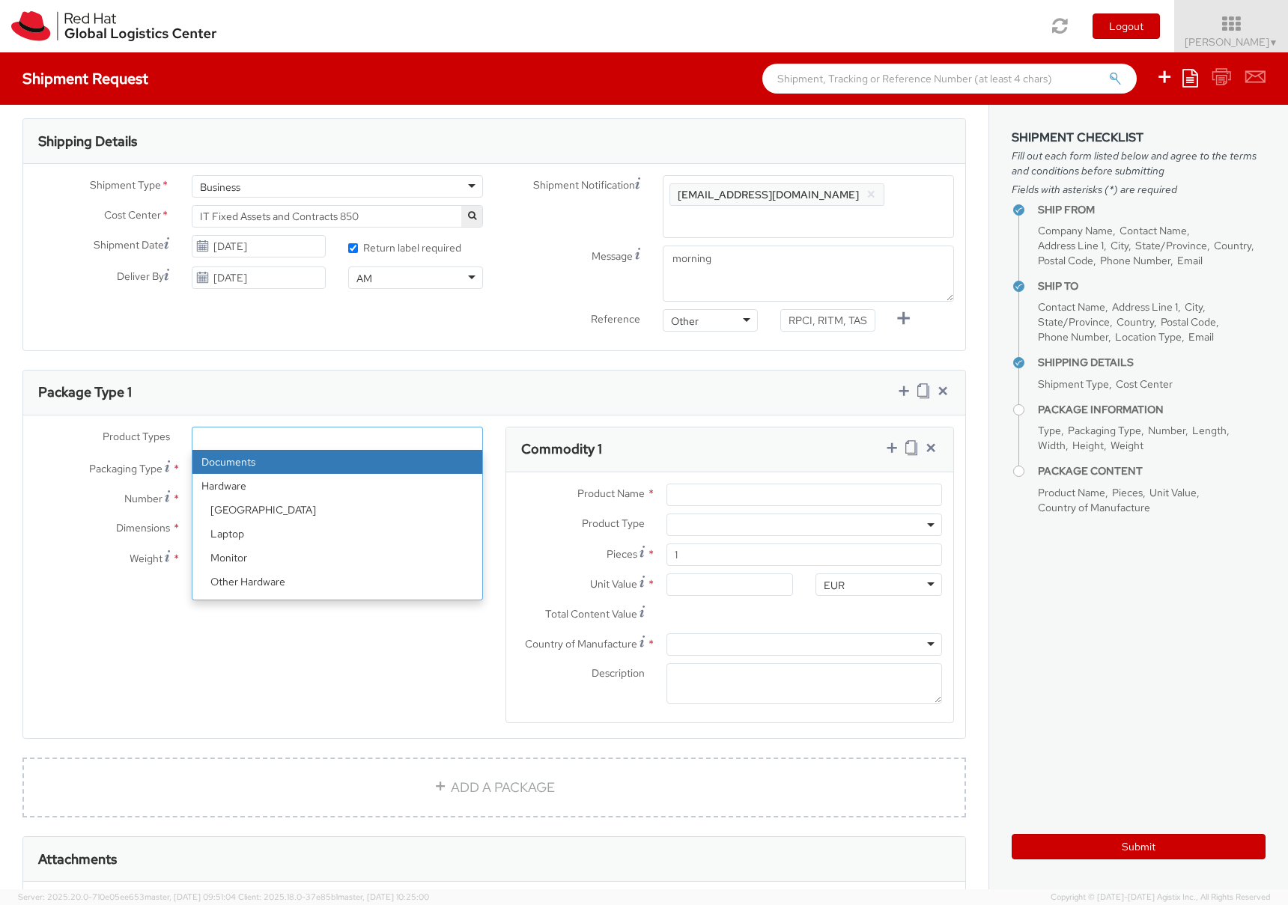
click at [226, 435] on ul at bounding box center [337, 439] width 290 height 22
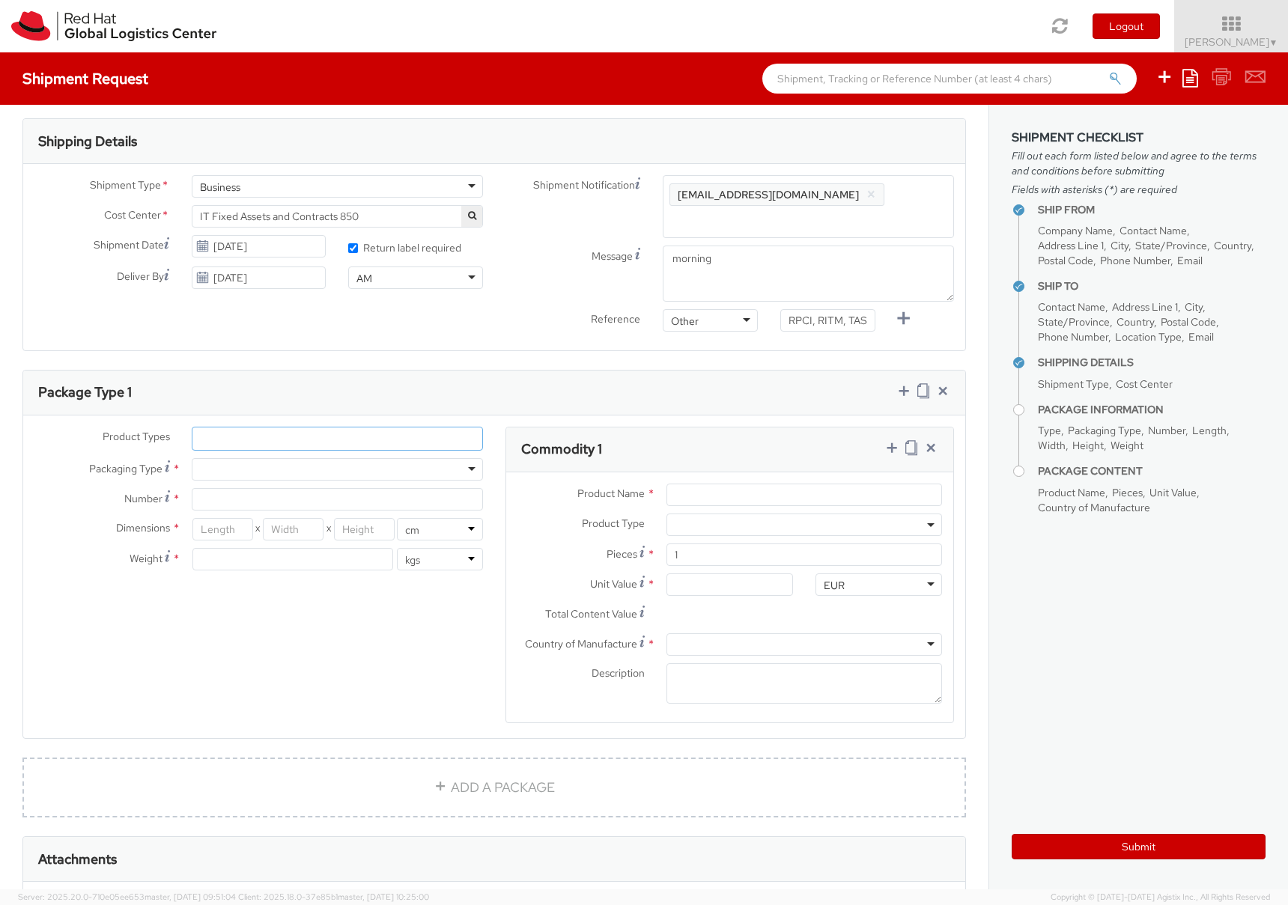
paste input "Laptop"
type input "L"
type input "laptop"
select select "LAPTOP"
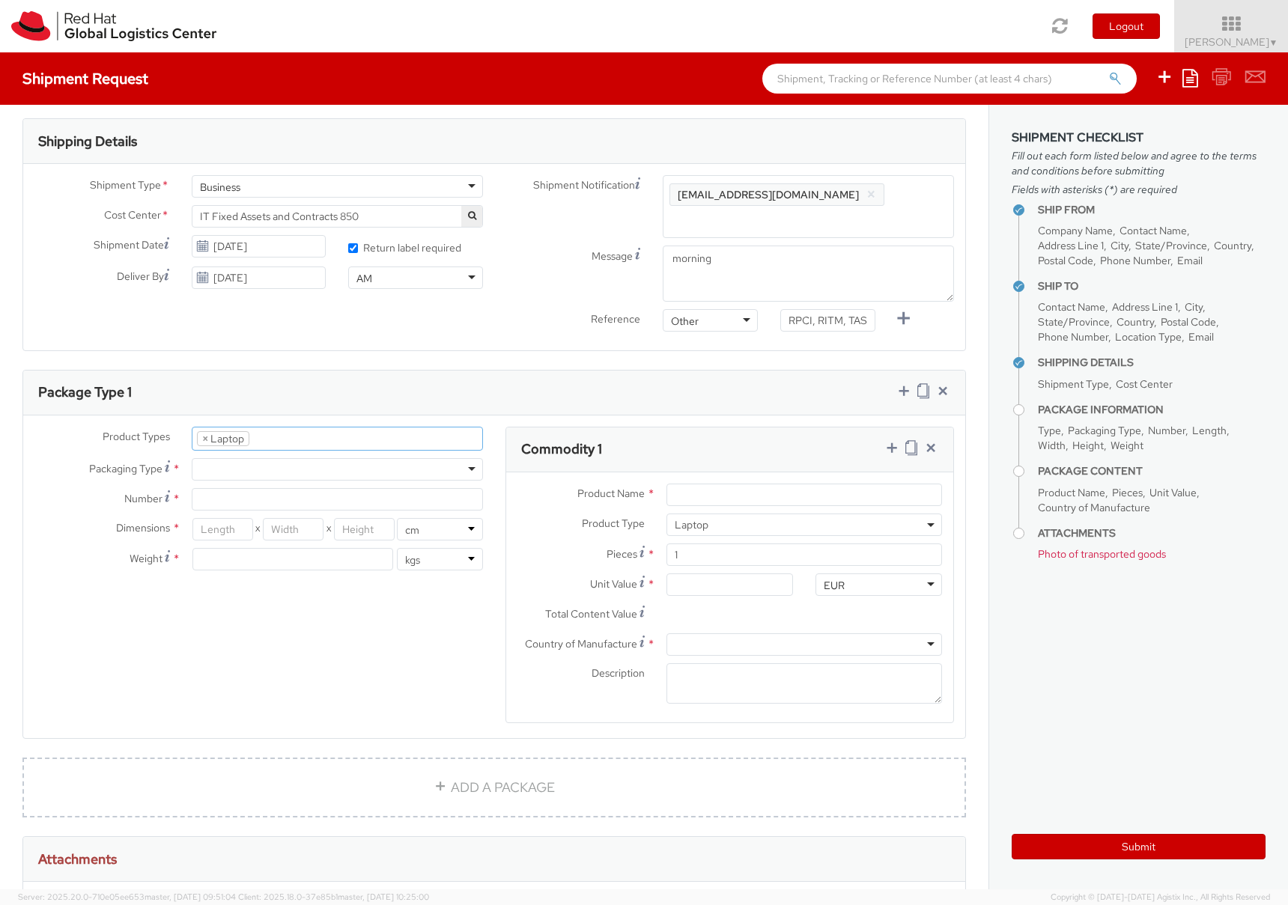
scroll to position [43, 0]
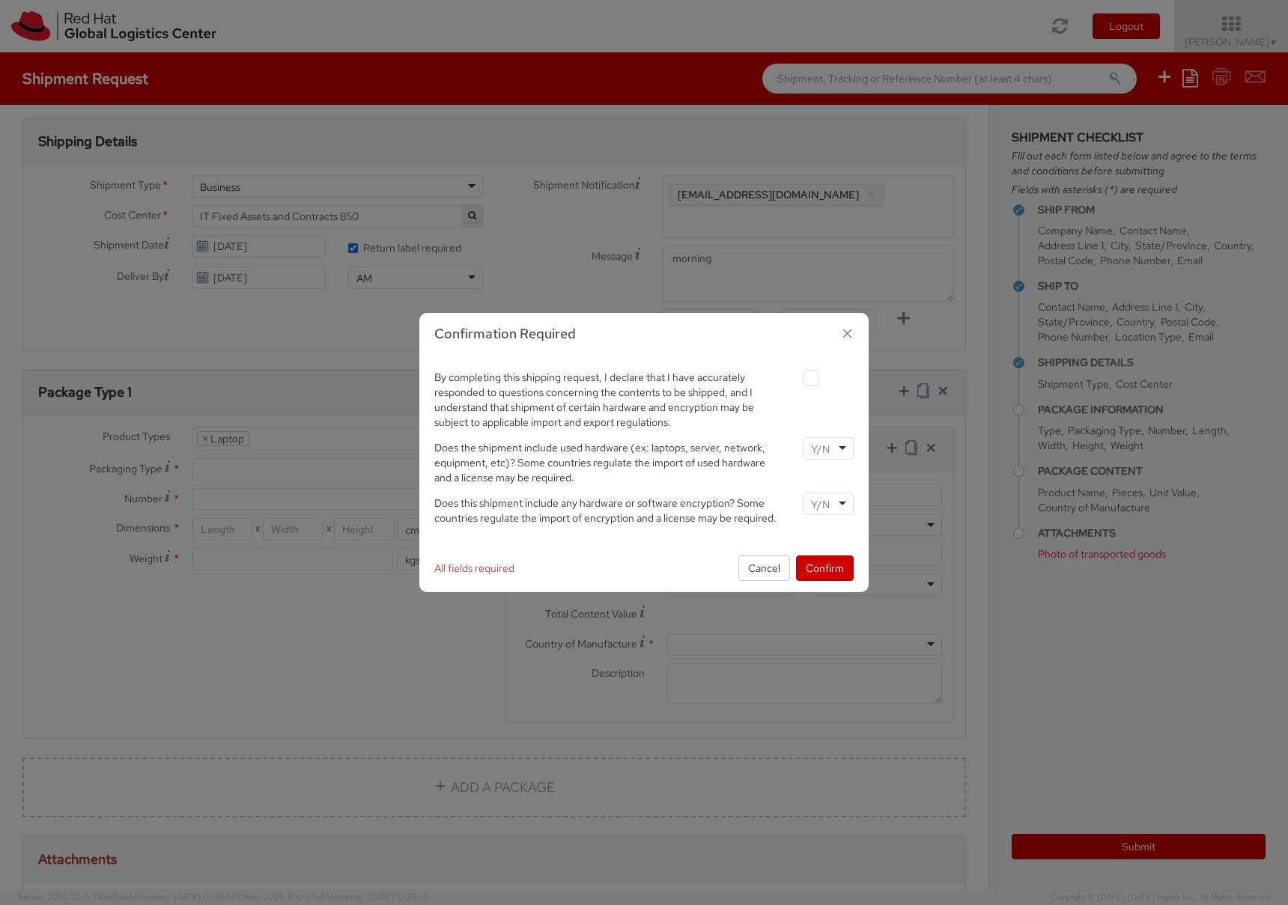
click at [840, 502] on div at bounding box center [828, 504] width 51 height 22
click at [843, 449] on div at bounding box center [828, 448] width 51 height 22
click at [822, 571] on button "Confirm" at bounding box center [825, 568] width 58 height 25
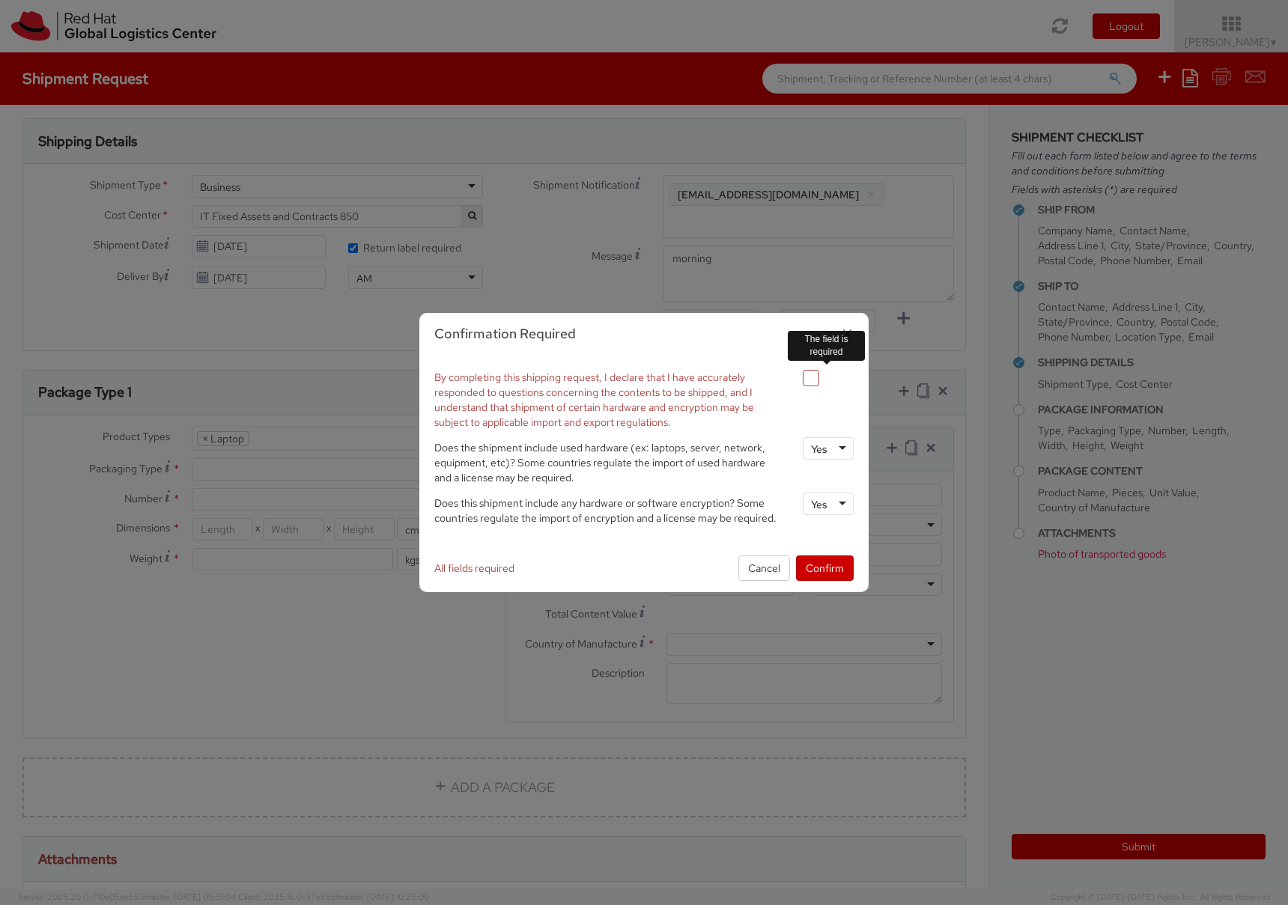
drag, startPoint x: 806, startPoint y: 383, endPoint x: 813, endPoint y: 390, distance: 10.1
click at [809, 384] on label at bounding box center [811, 378] width 16 height 16
click at [798, 383] on input "checkbox" at bounding box center [794, 379] width 10 height 10
checkbox input "true"
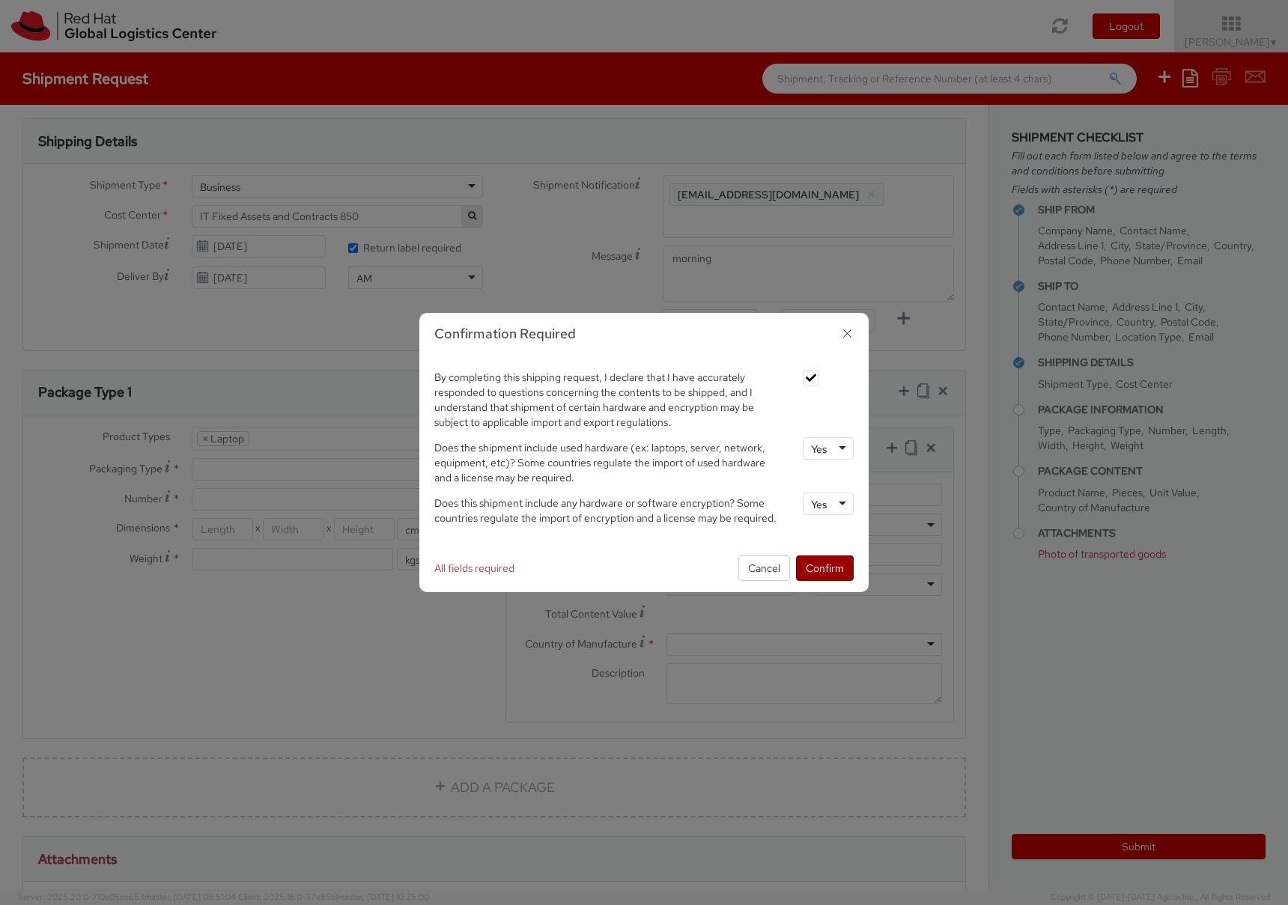
click at [827, 568] on button "Confirm" at bounding box center [825, 568] width 58 height 25
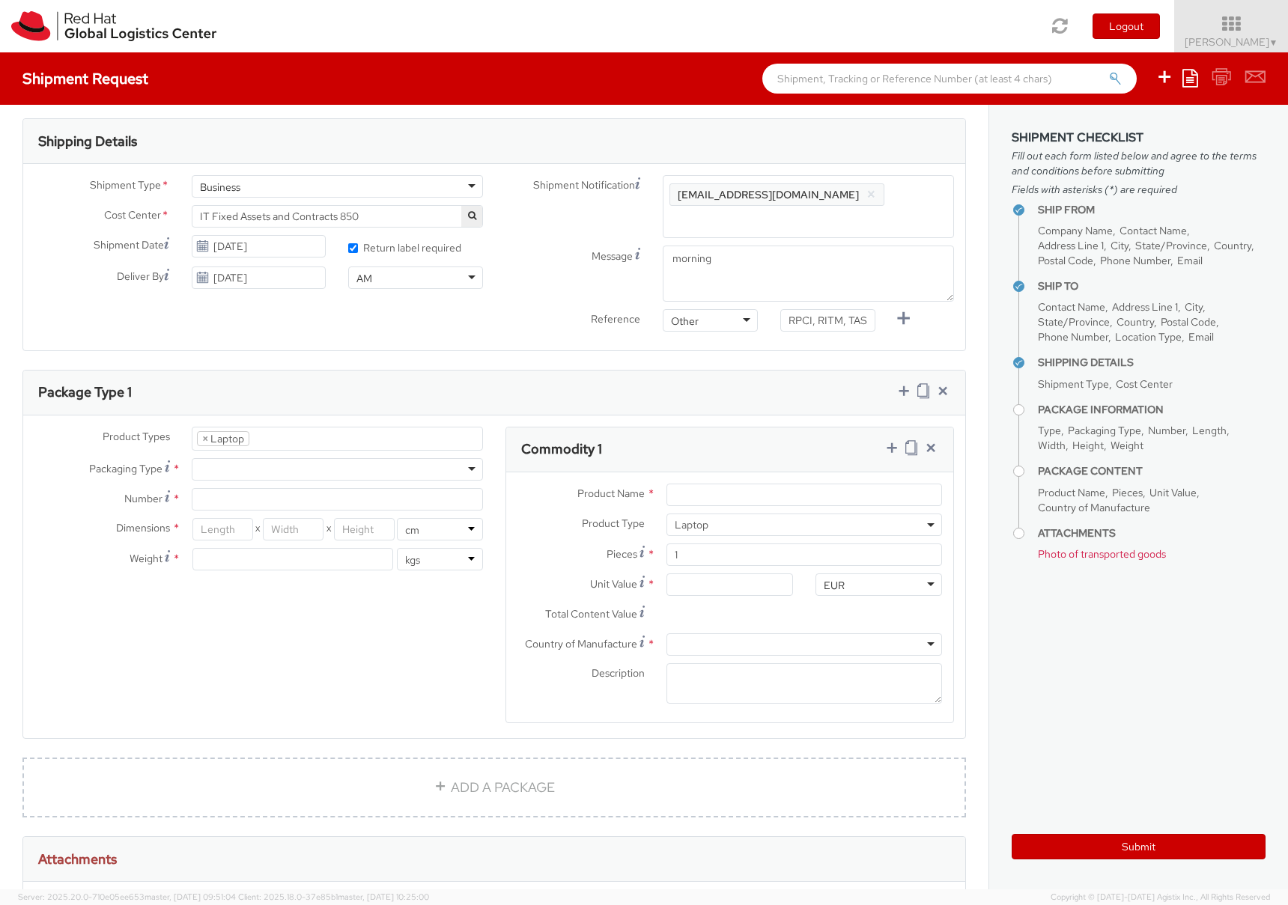
click at [470, 473] on div at bounding box center [337, 469] width 291 height 22
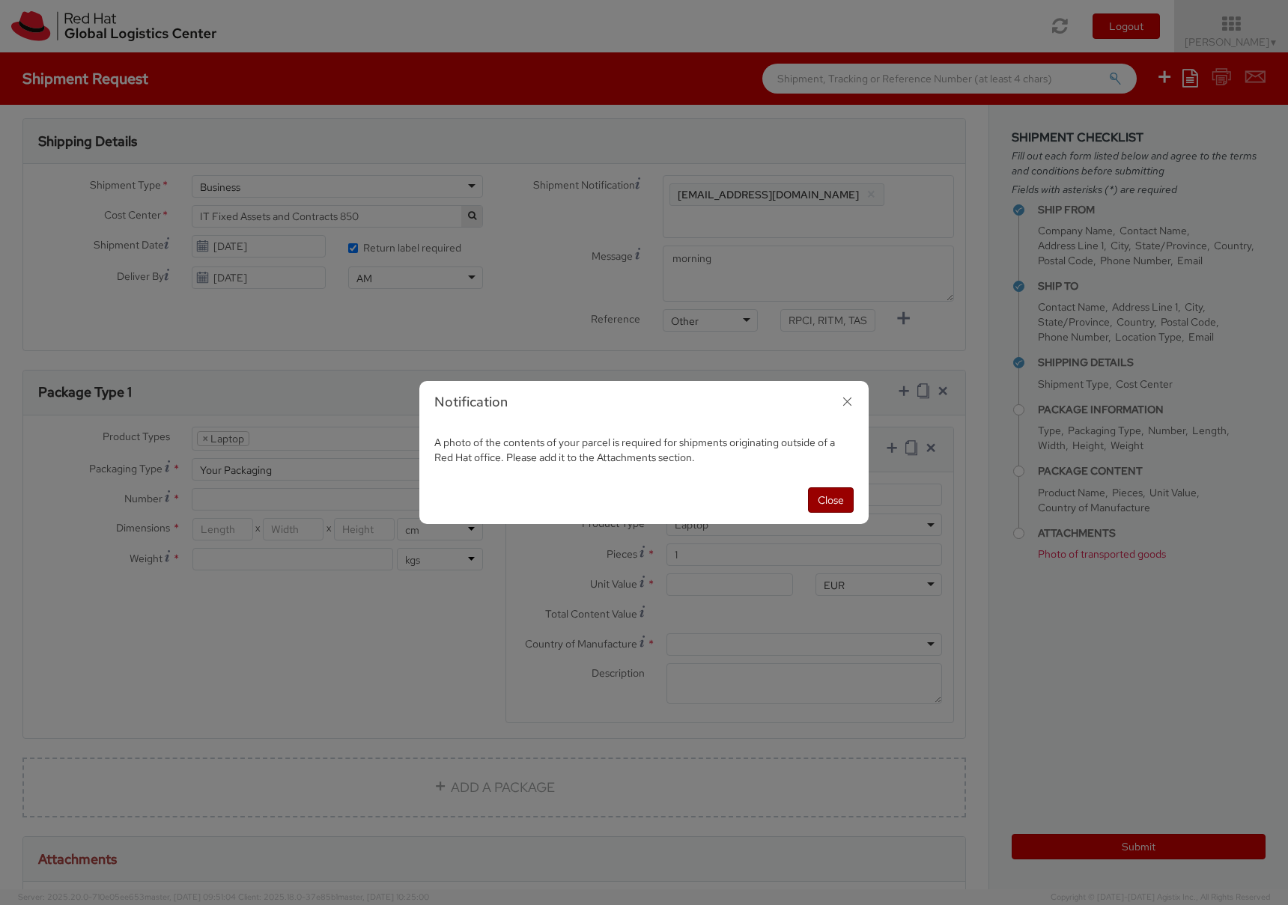
click at [829, 505] on button "Close" at bounding box center [831, 499] width 46 height 25
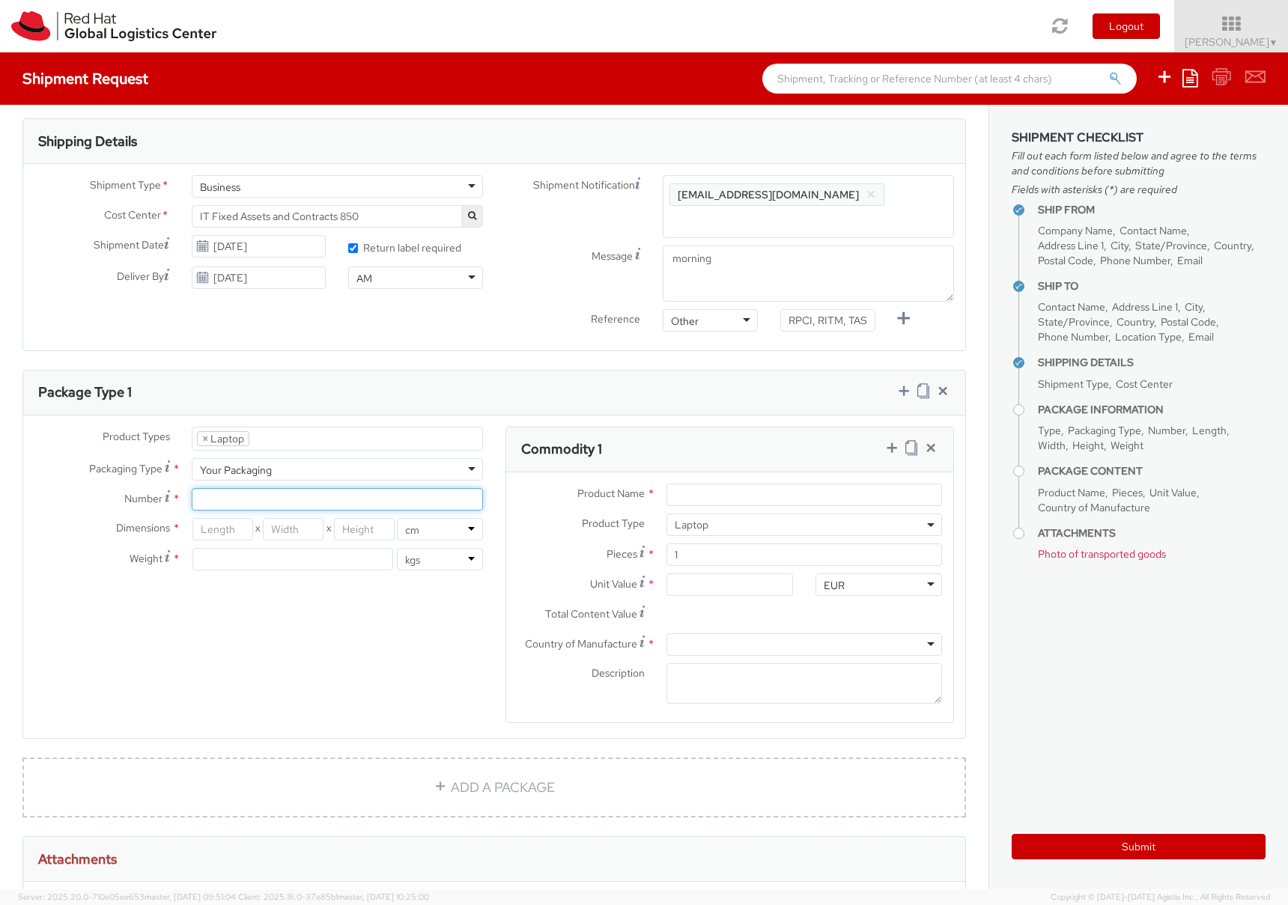
click at [276, 502] on input "Number *" at bounding box center [337, 499] width 291 height 22
type input "1"
click at [246, 608] on div "Product Types * Documents Docking Station Laptop Monitor Other Hardware Server …" at bounding box center [494, 585] width 942 height 316
click at [231, 537] on input "number" at bounding box center [222, 529] width 61 height 22
click at [231, 533] on input "number" at bounding box center [222, 529] width 61 height 22
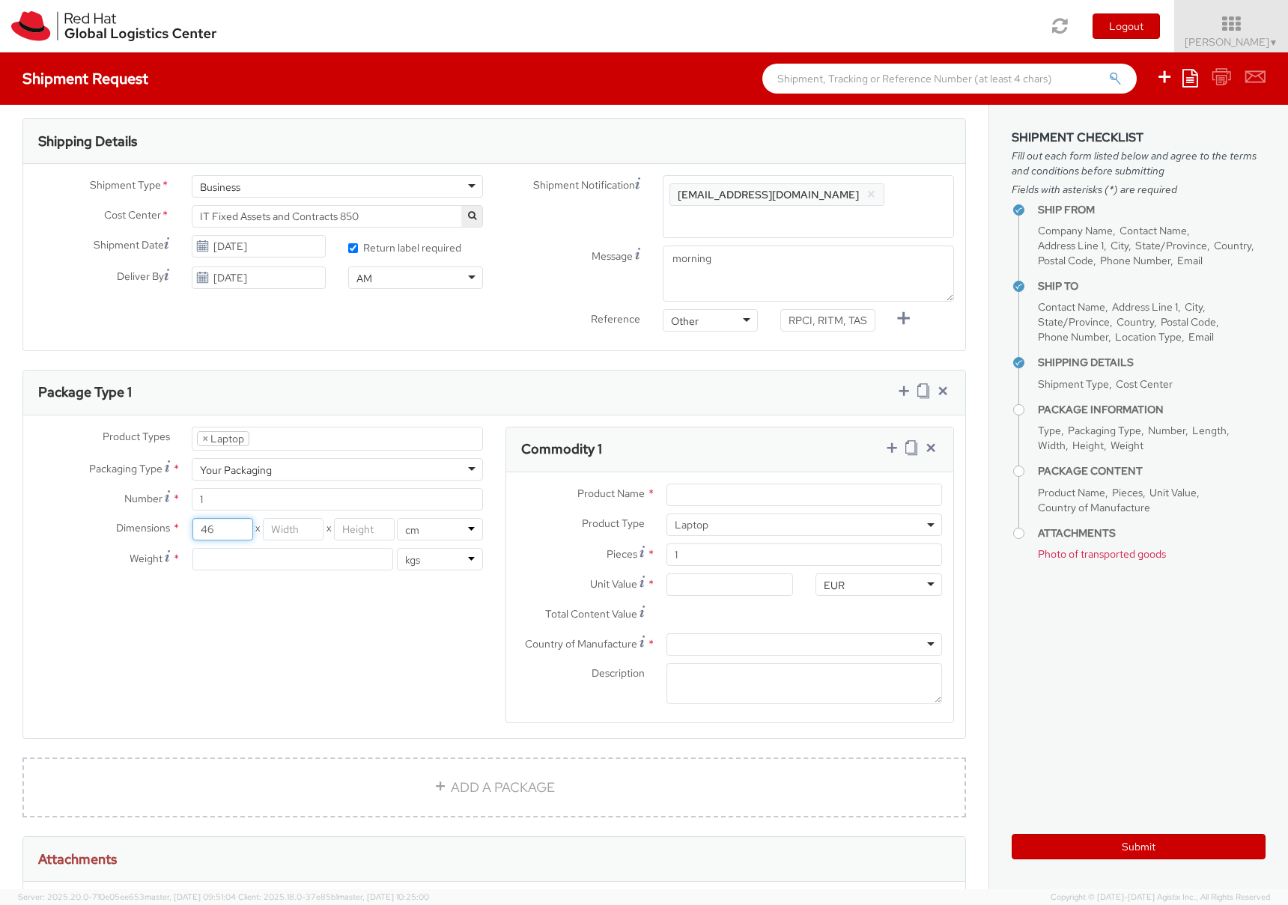
type input "46"
click at [293, 531] on input "number" at bounding box center [293, 529] width 61 height 22
type input "30"
click at [357, 531] on input "number" at bounding box center [364, 529] width 61 height 22
type input "13"
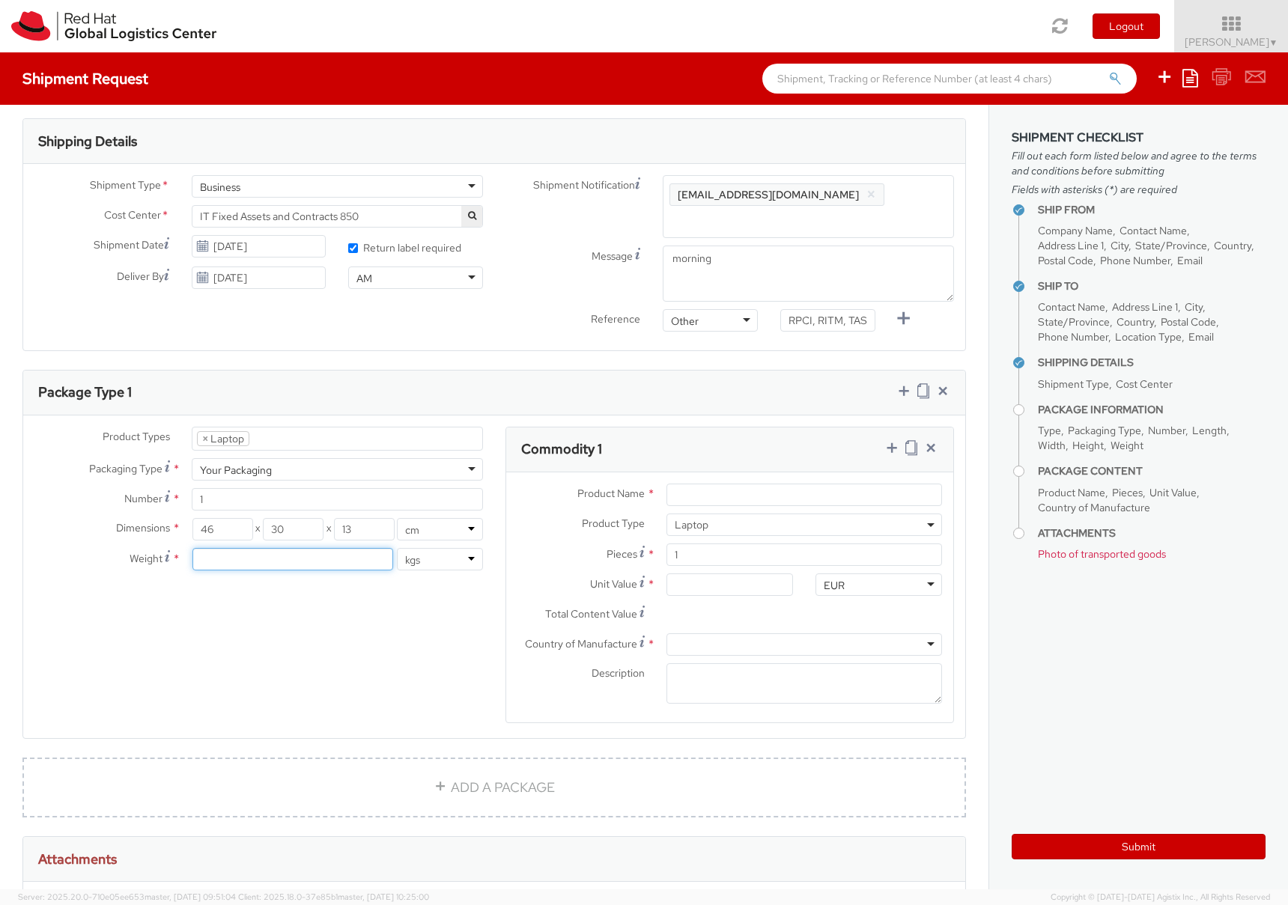
click at [288, 556] on input "number" at bounding box center [292, 559] width 201 height 22
type input "4"
click at [303, 618] on div "Product Types * Documents Docking Station Laptop Monitor Other Hardware Server …" at bounding box center [494, 585] width 942 height 316
click at [729, 496] on input "Product Name *" at bounding box center [804, 495] width 276 height 22
paste input "Apple 13" MBP"
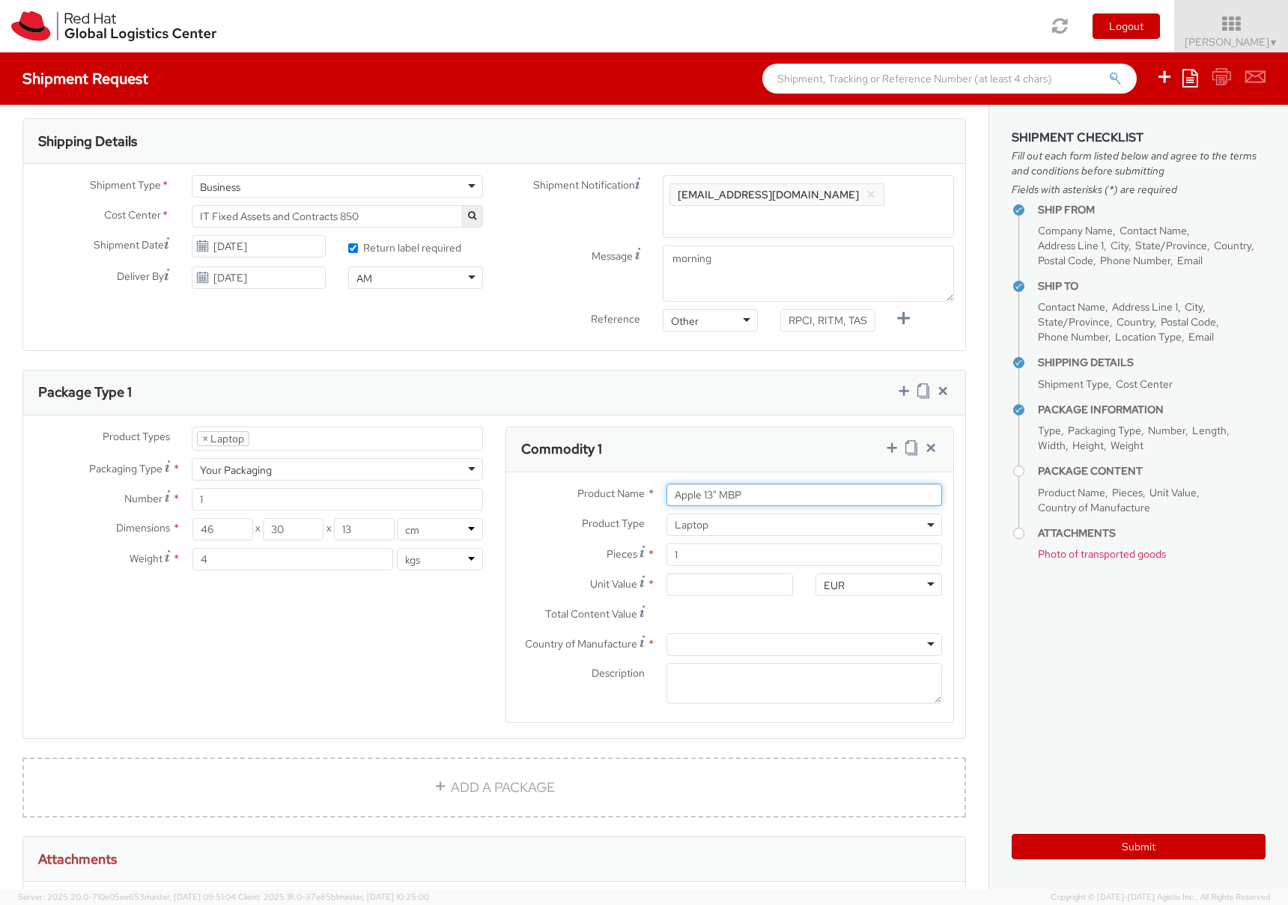
type input "Apple 13" MBP"
click at [722, 556] on input "1" at bounding box center [804, 555] width 276 height 22
click at [706, 587] on input "Unit Value *" at bounding box center [729, 585] width 127 height 22
drag, startPoint x: 711, startPoint y: 587, endPoint x: 661, endPoint y: 586, distance: 50.2
click at [661, 586] on div at bounding box center [729, 585] width 149 height 22
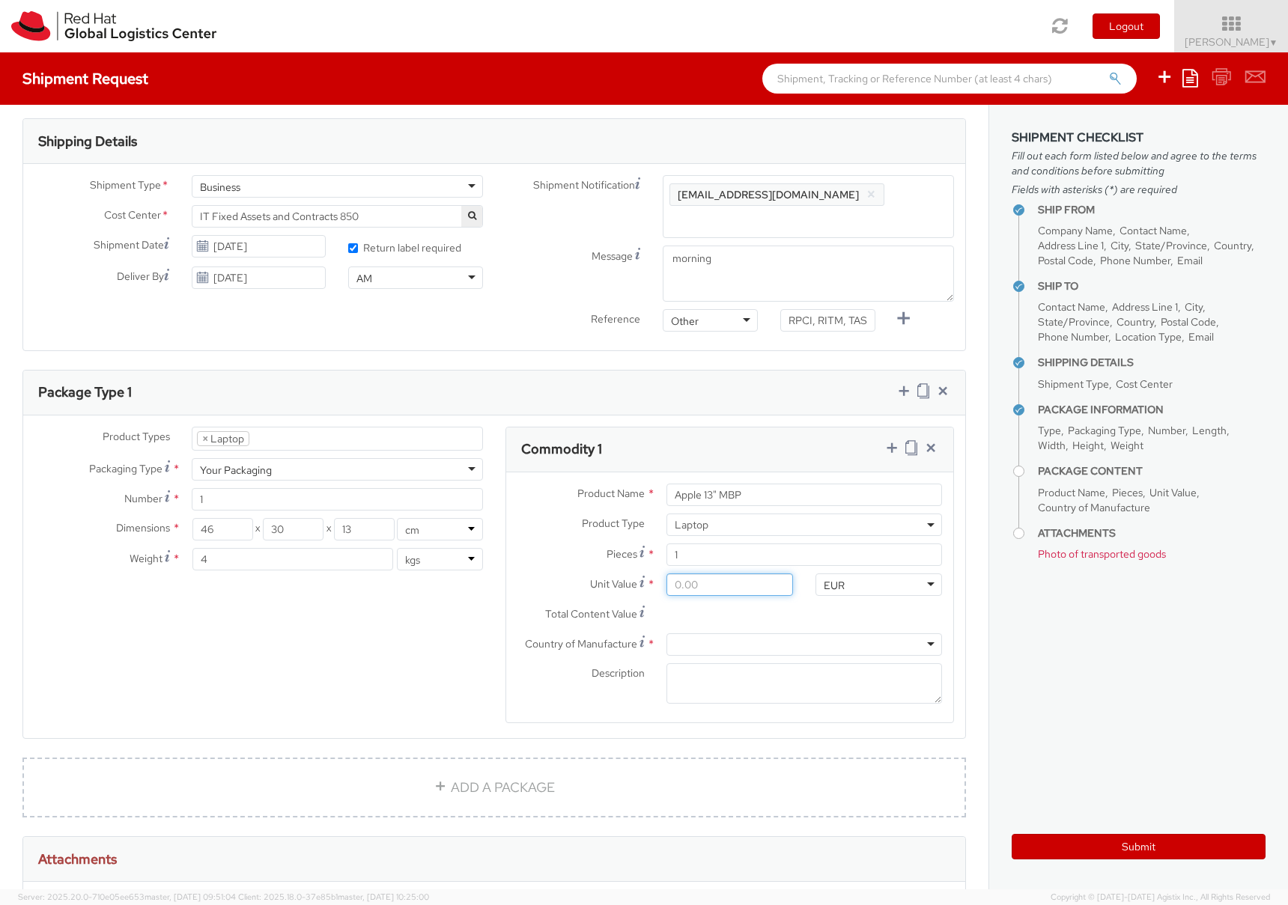
type input "5.00"
type input "50.00"
type input "500.00"
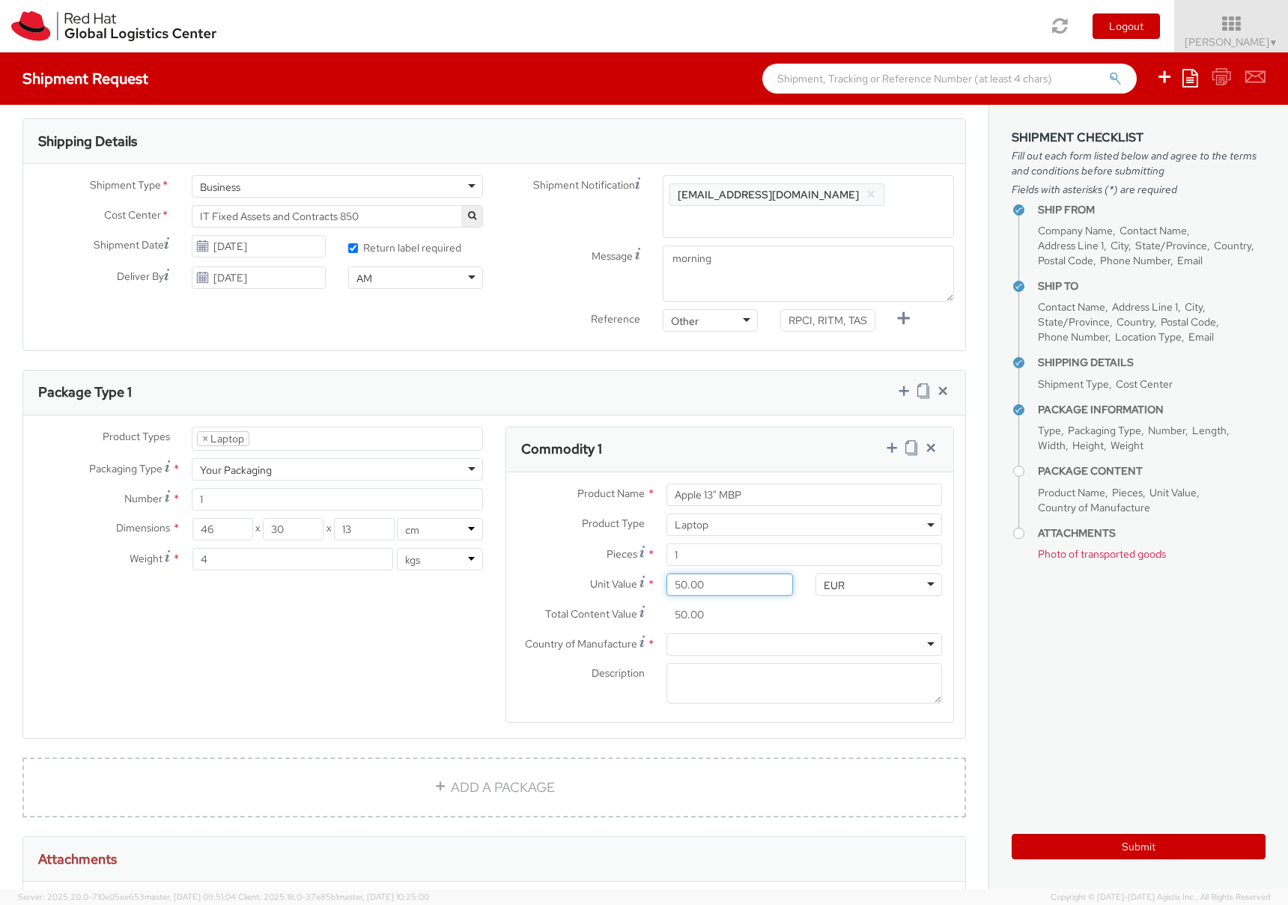
type input "500.00"
click at [699, 640] on div at bounding box center [804, 645] width 276 height 22
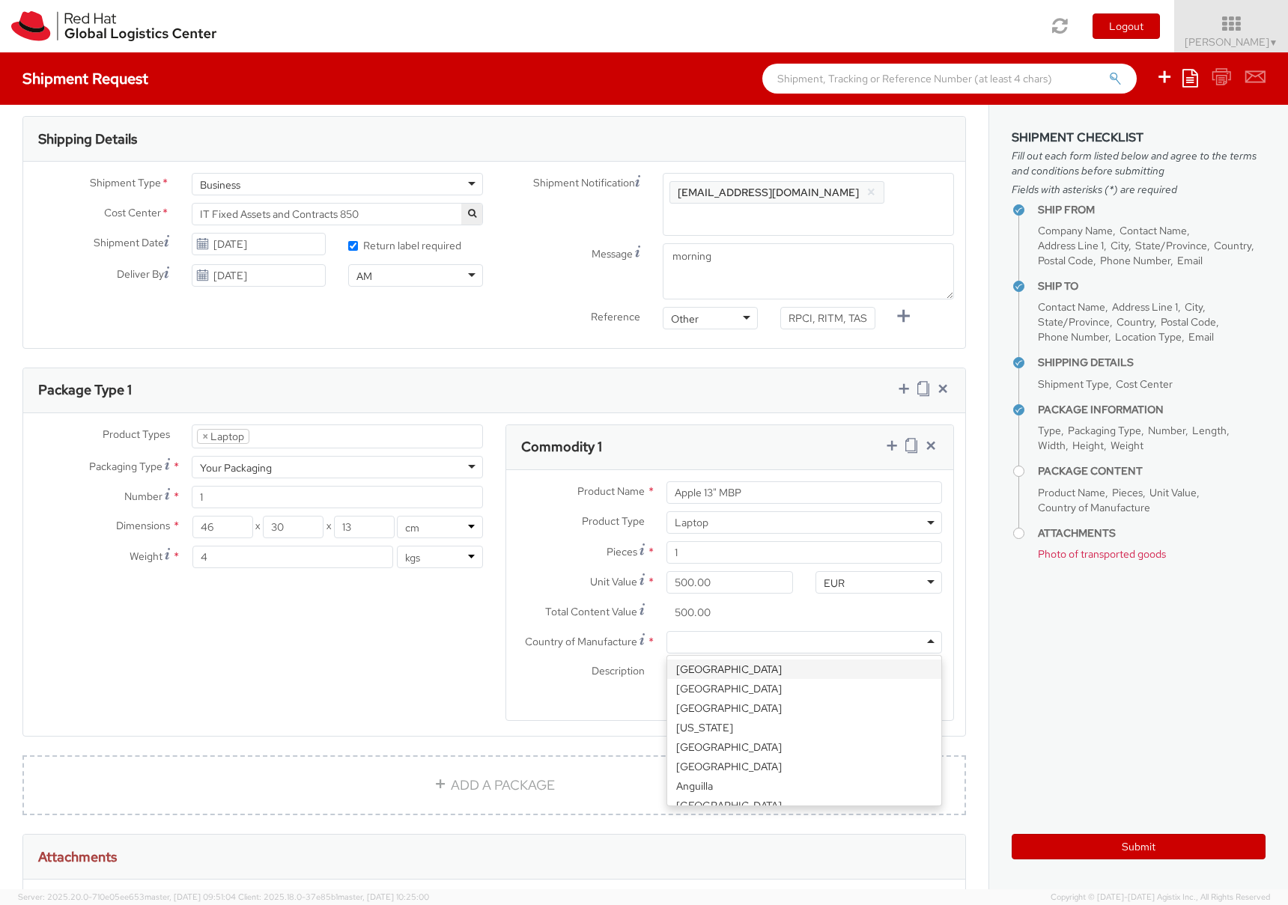
scroll to position [461, 0]
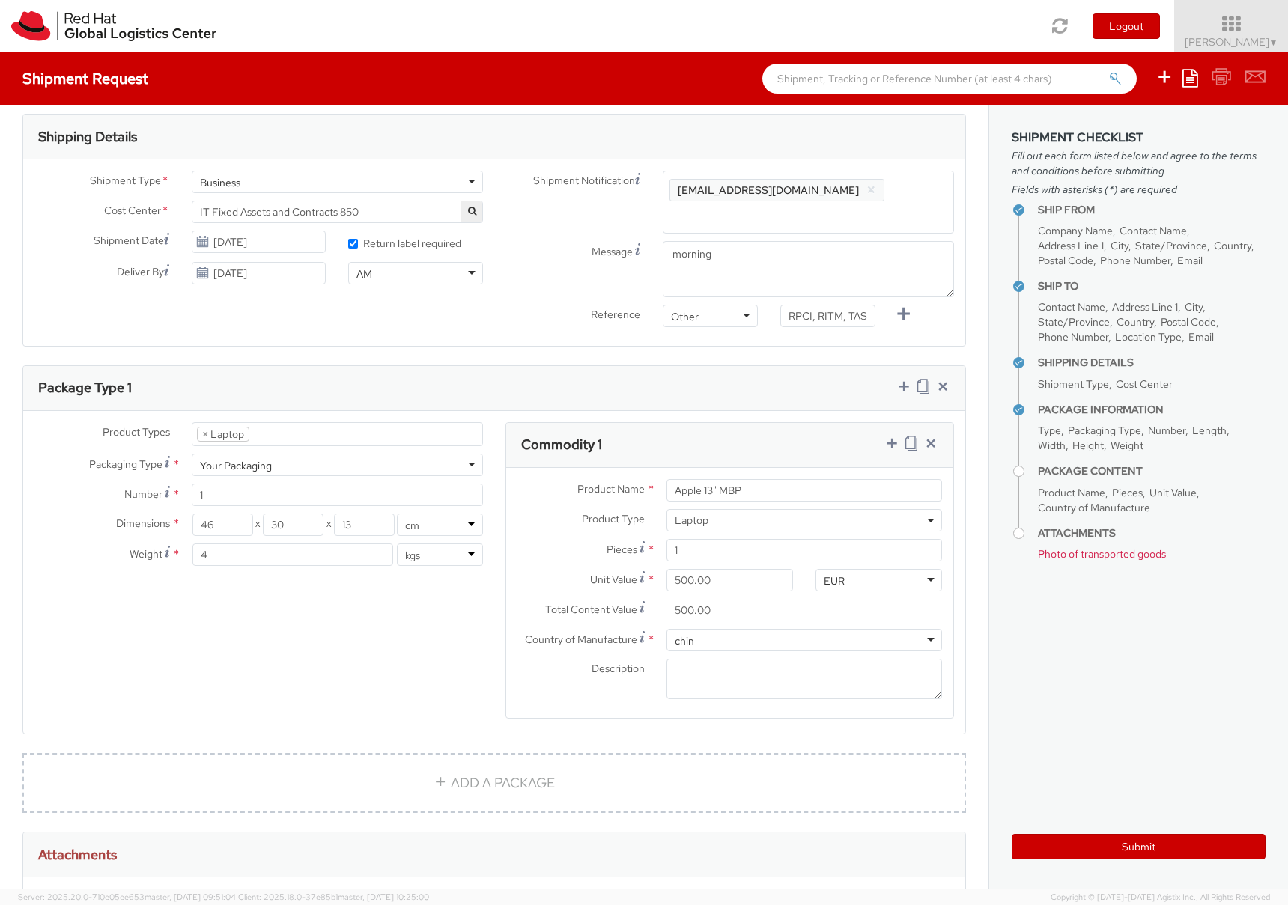
type input "china"
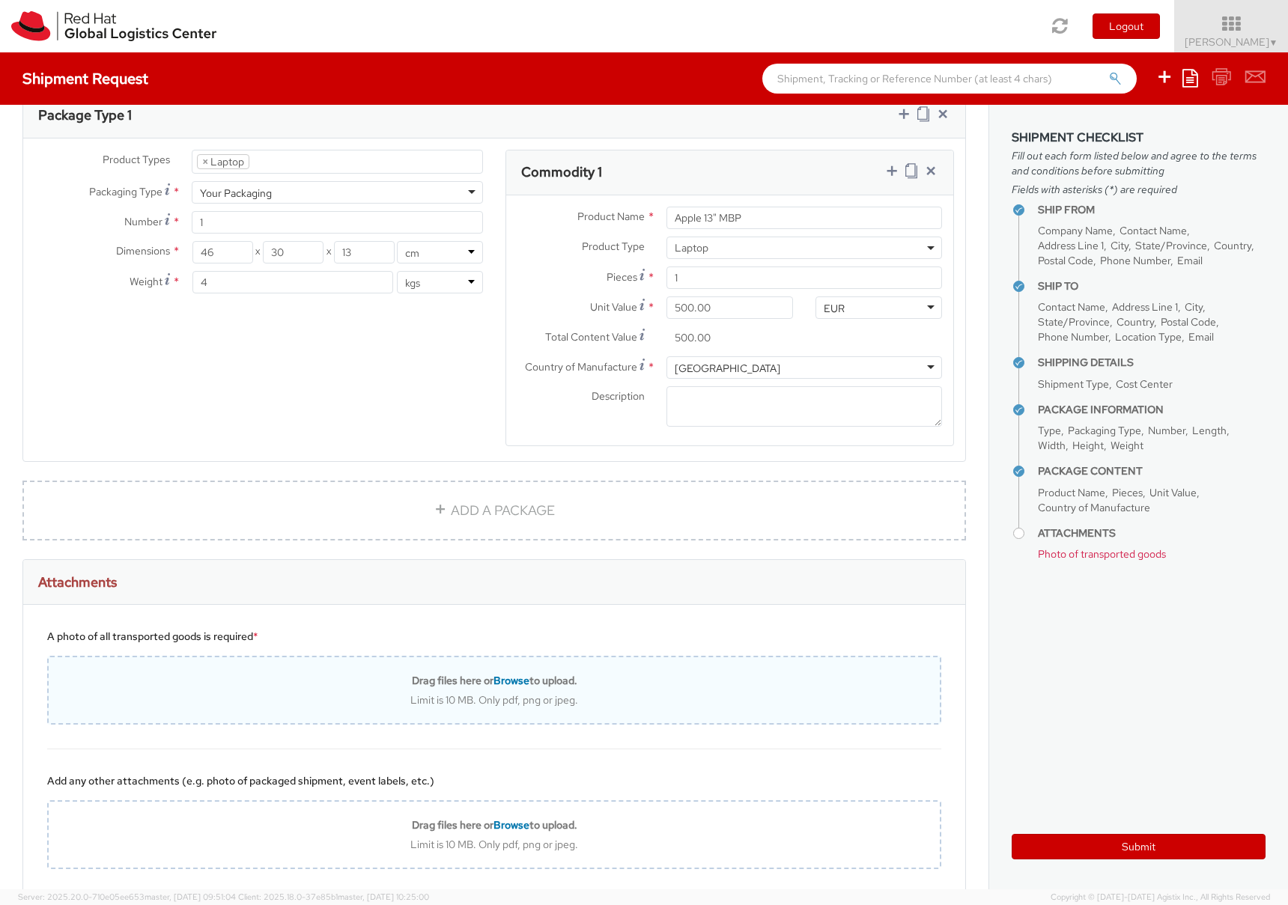
scroll to position [732, 0]
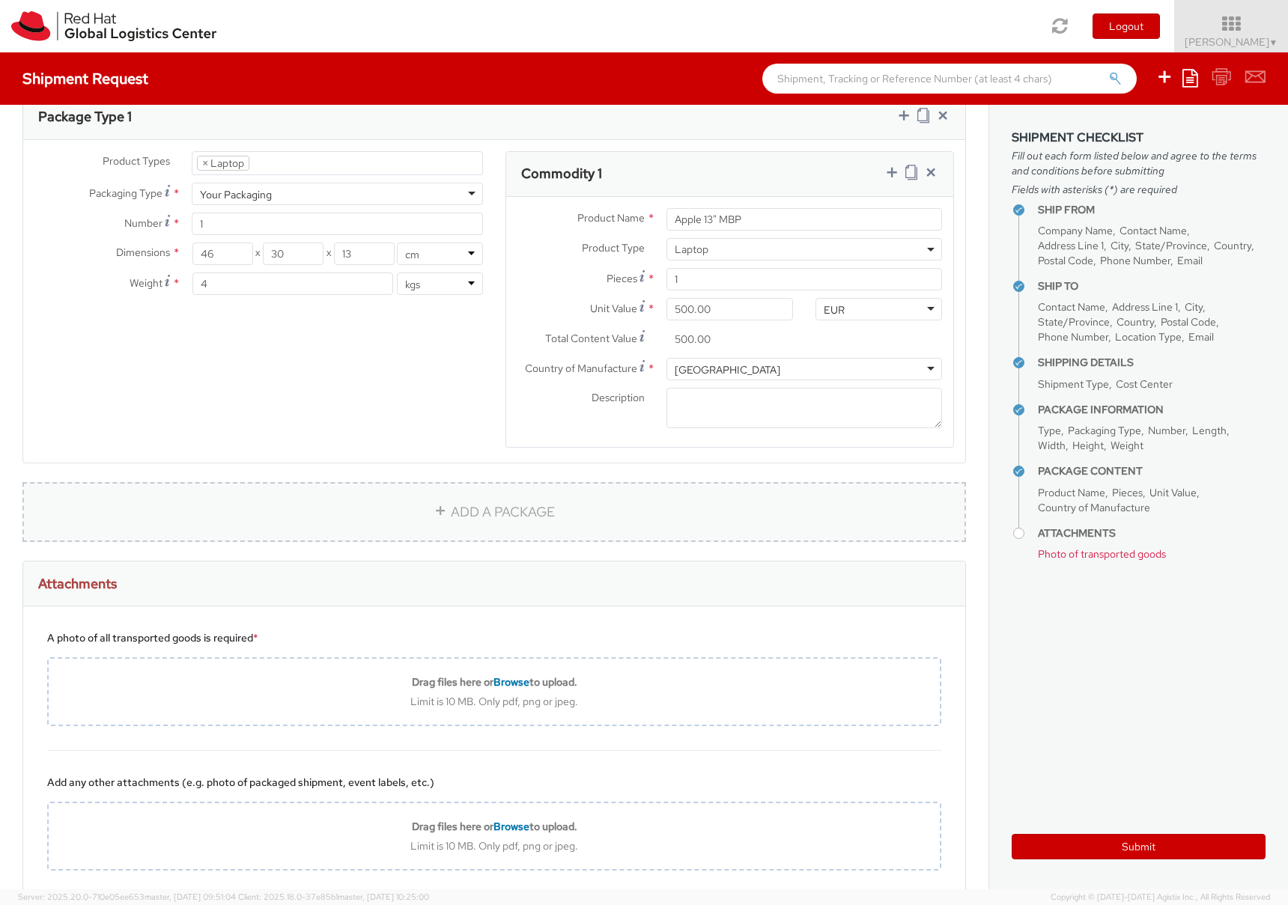
click at [529, 514] on link "ADD A PACKAGE" at bounding box center [494, 512] width 944 height 60
select select
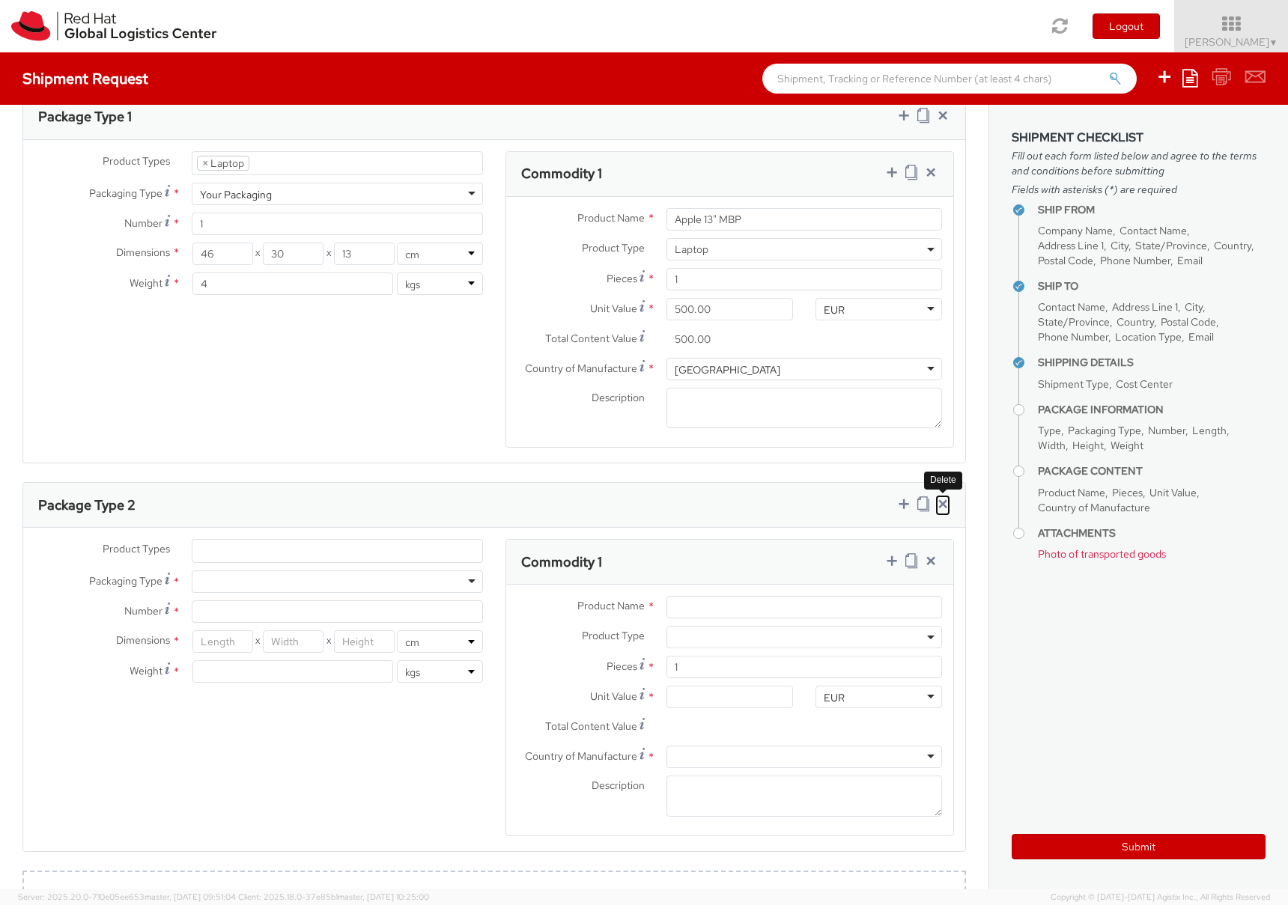
click at [938, 502] on icon at bounding box center [942, 503] width 15 height 15
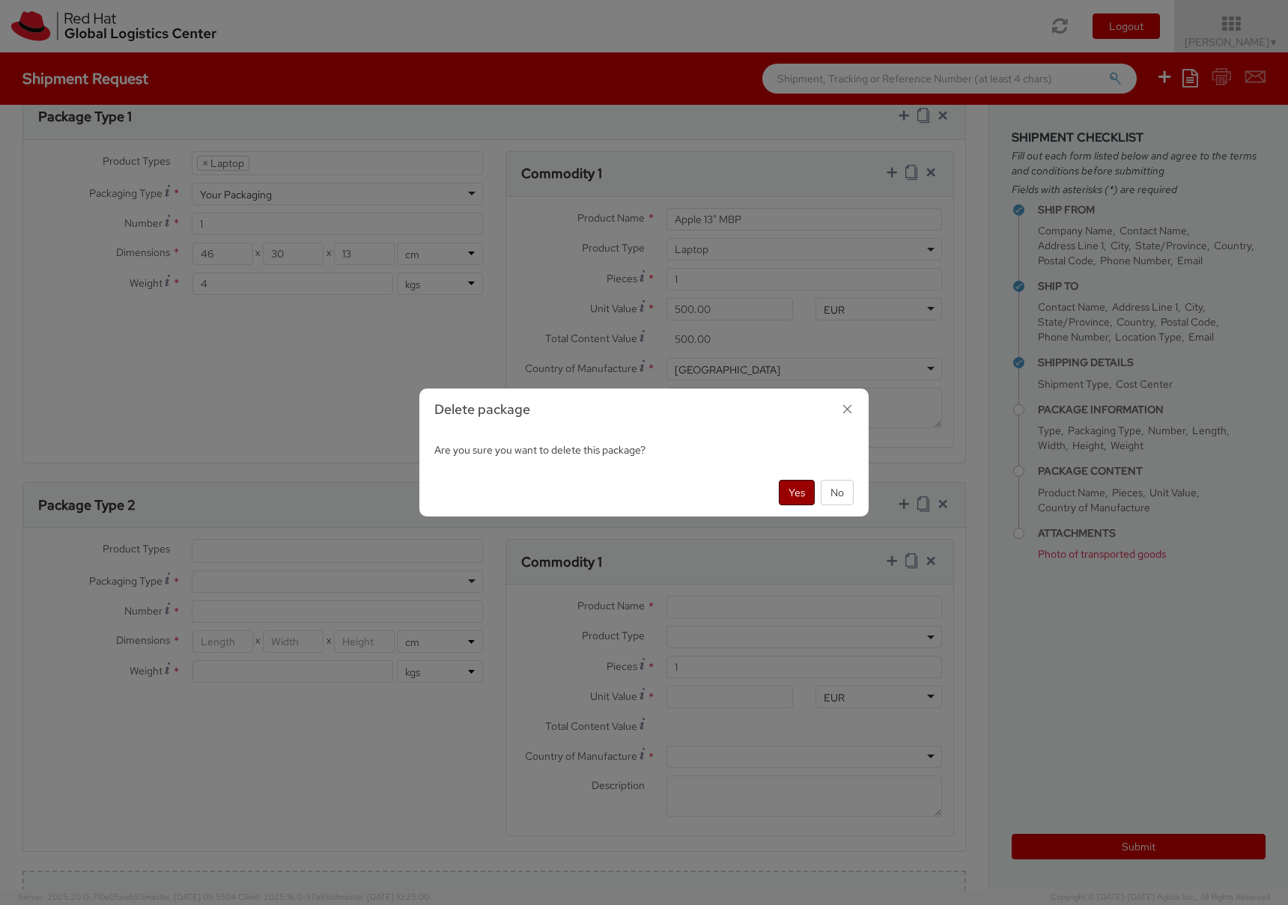
click at [795, 495] on button "Yes" at bounding box center [797, 492] width 36 height 25
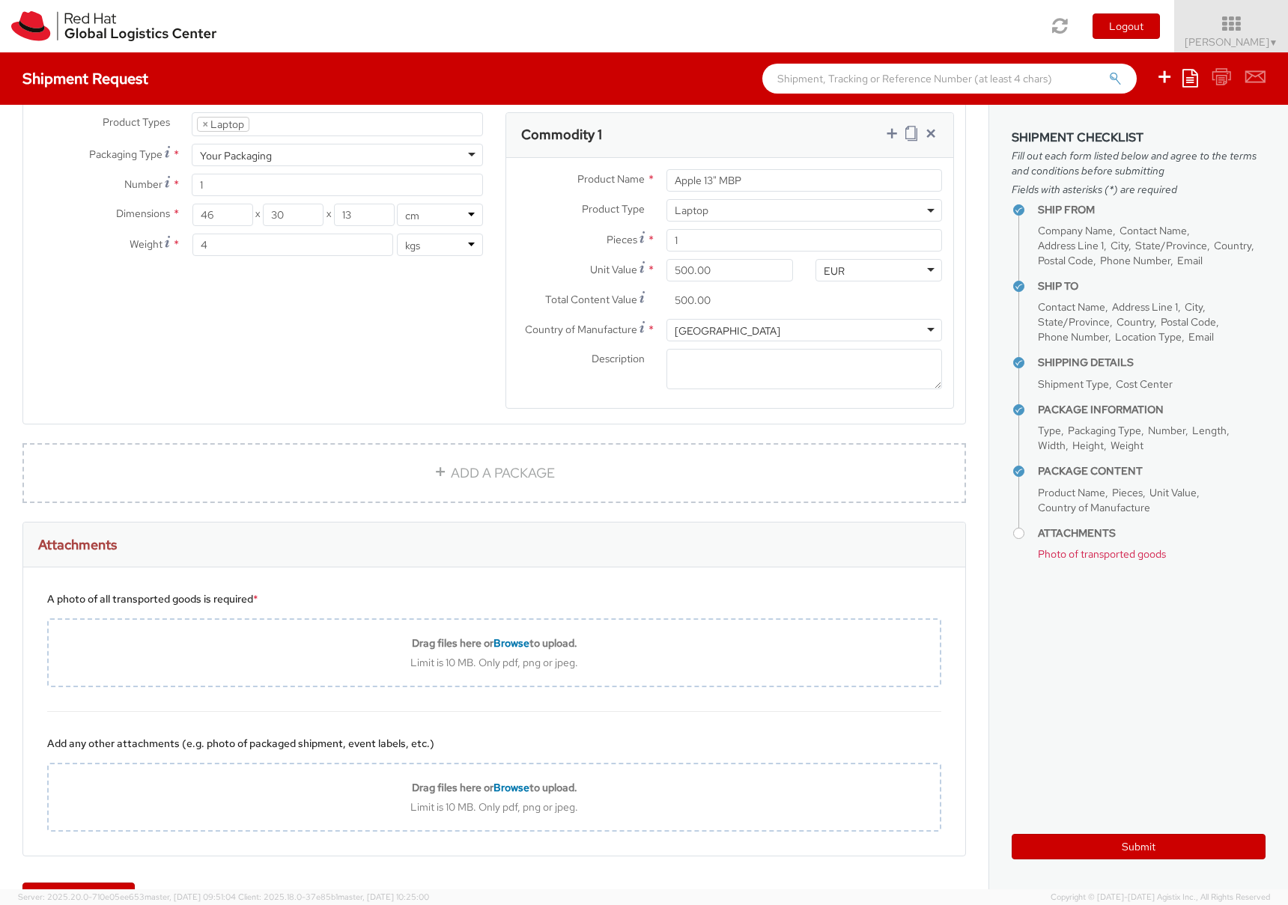
scroll to position [816, 0]
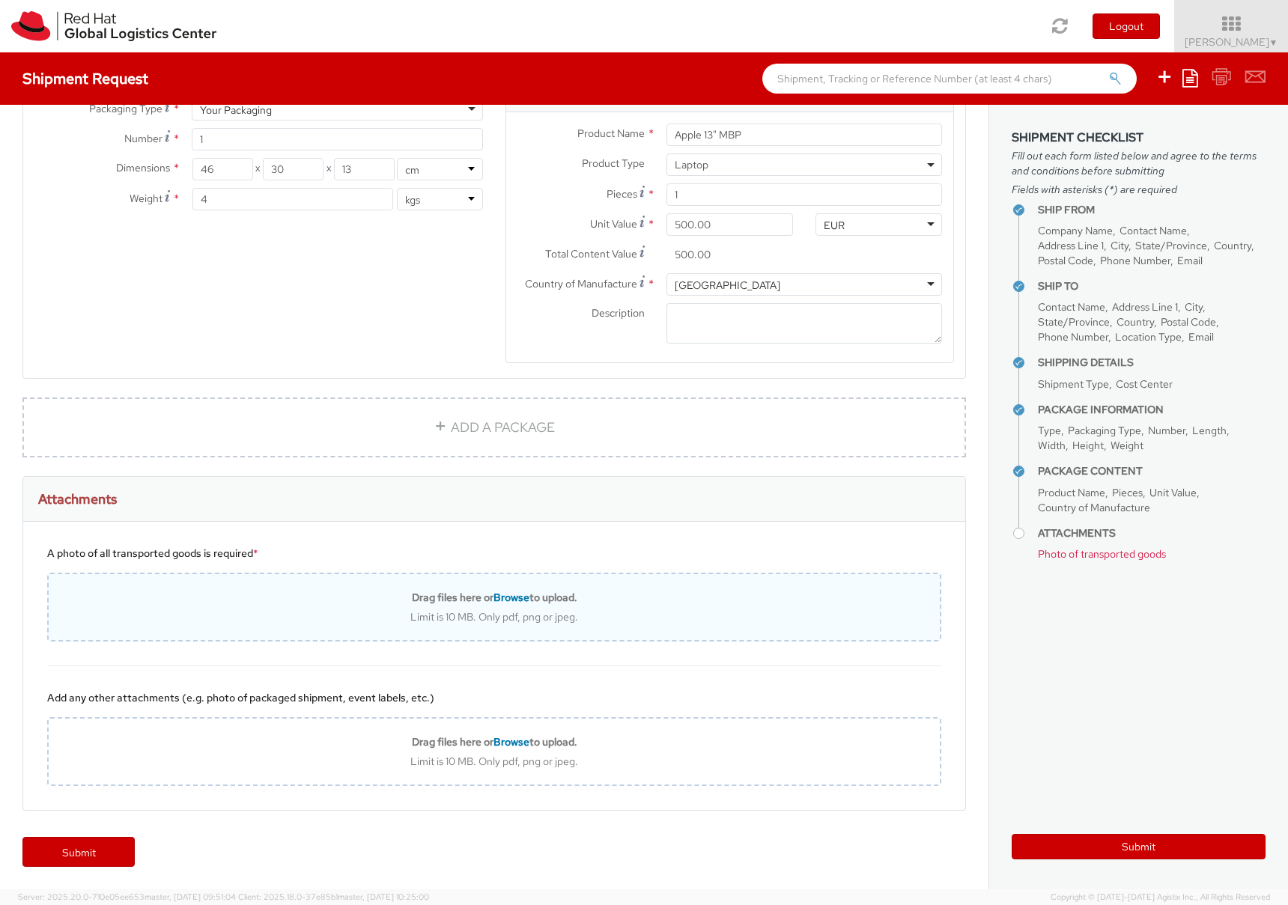
click at [516, 596] on span "Browse" at bounding box center [511, 597] width 36 height 13
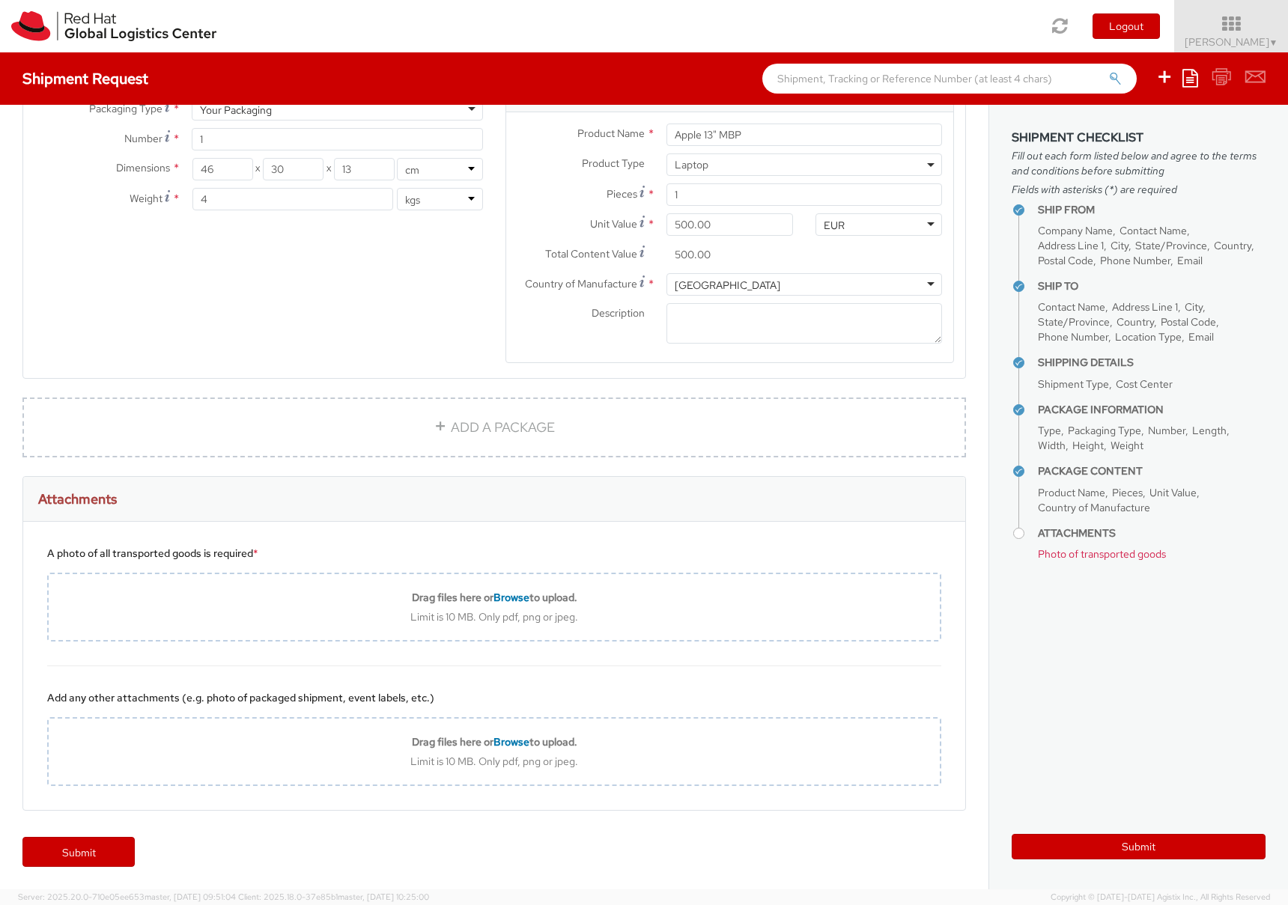
type input "C:\fakepath\unnamed.jpg"
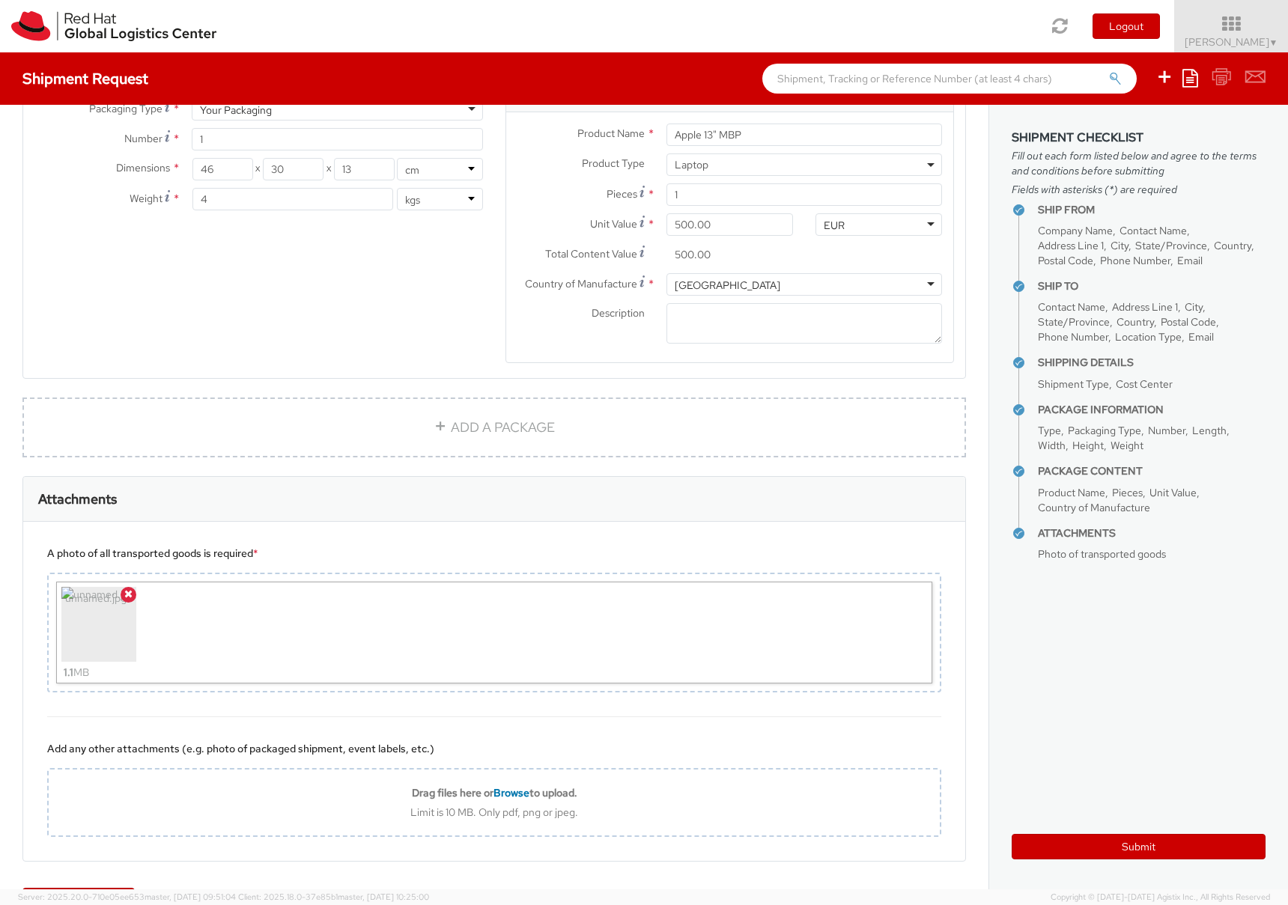
scroll to position [867, 0]
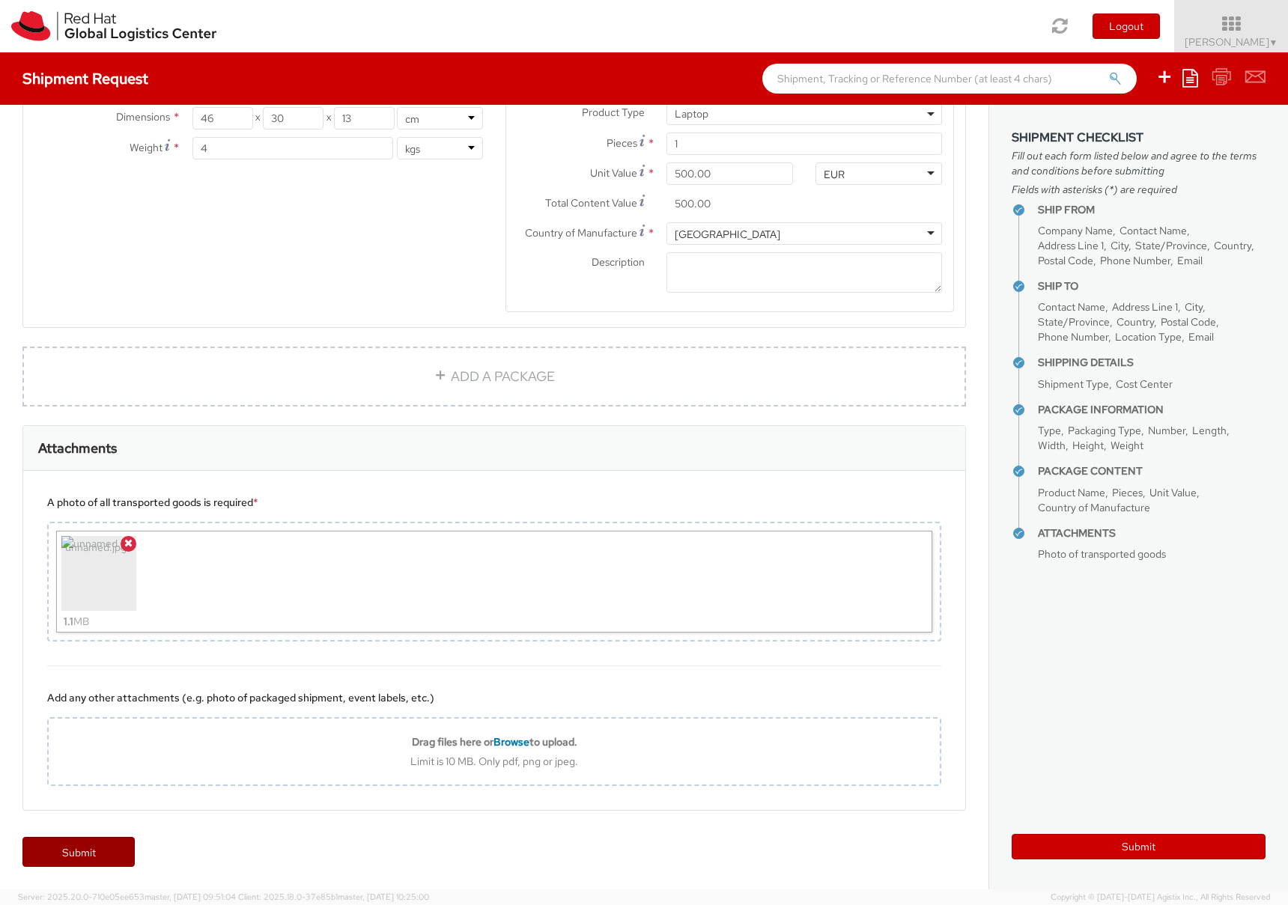
click at [103, 850] on link "Submit" at bounding box center [78, 852] width 112 height 30
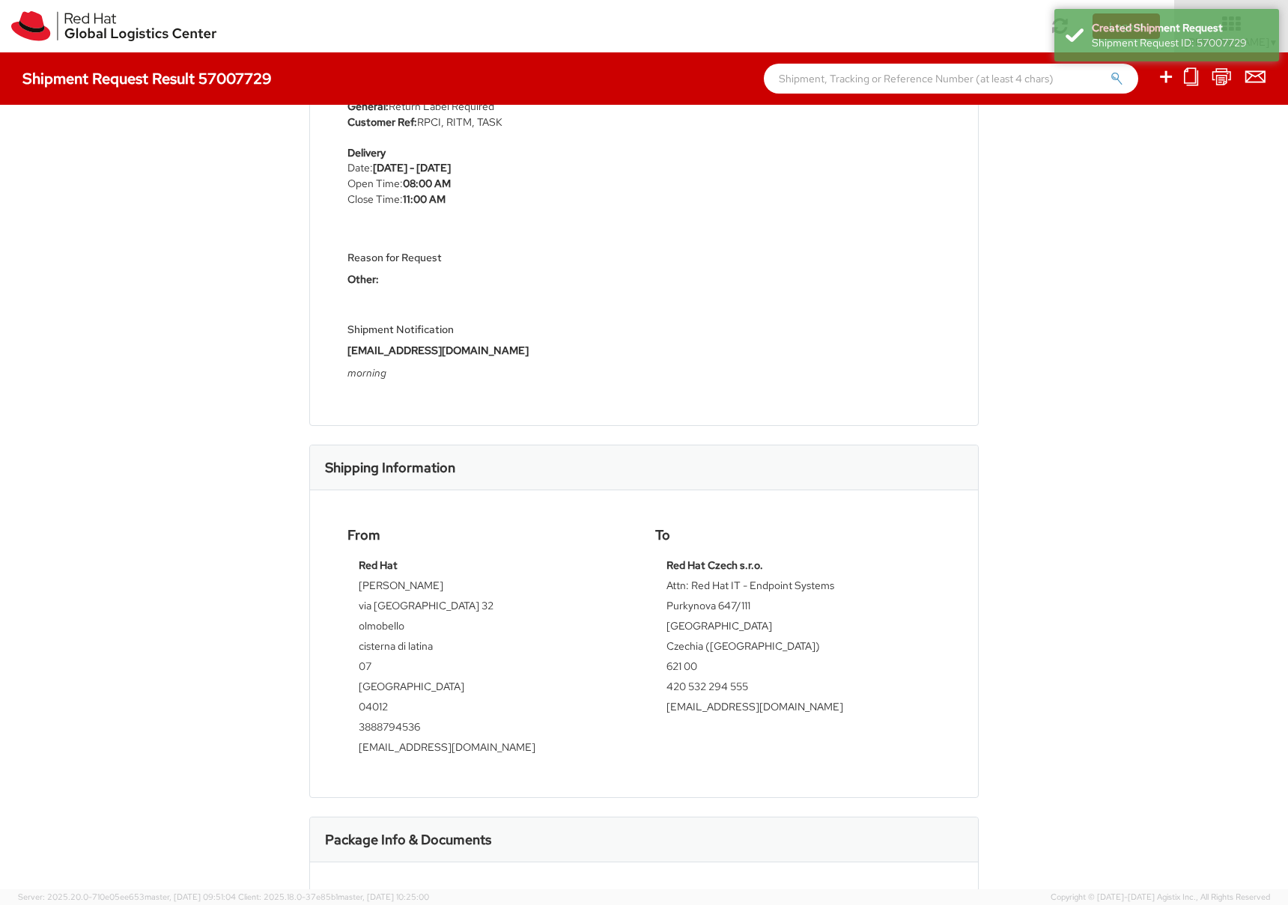
scroll to position [540, 0]
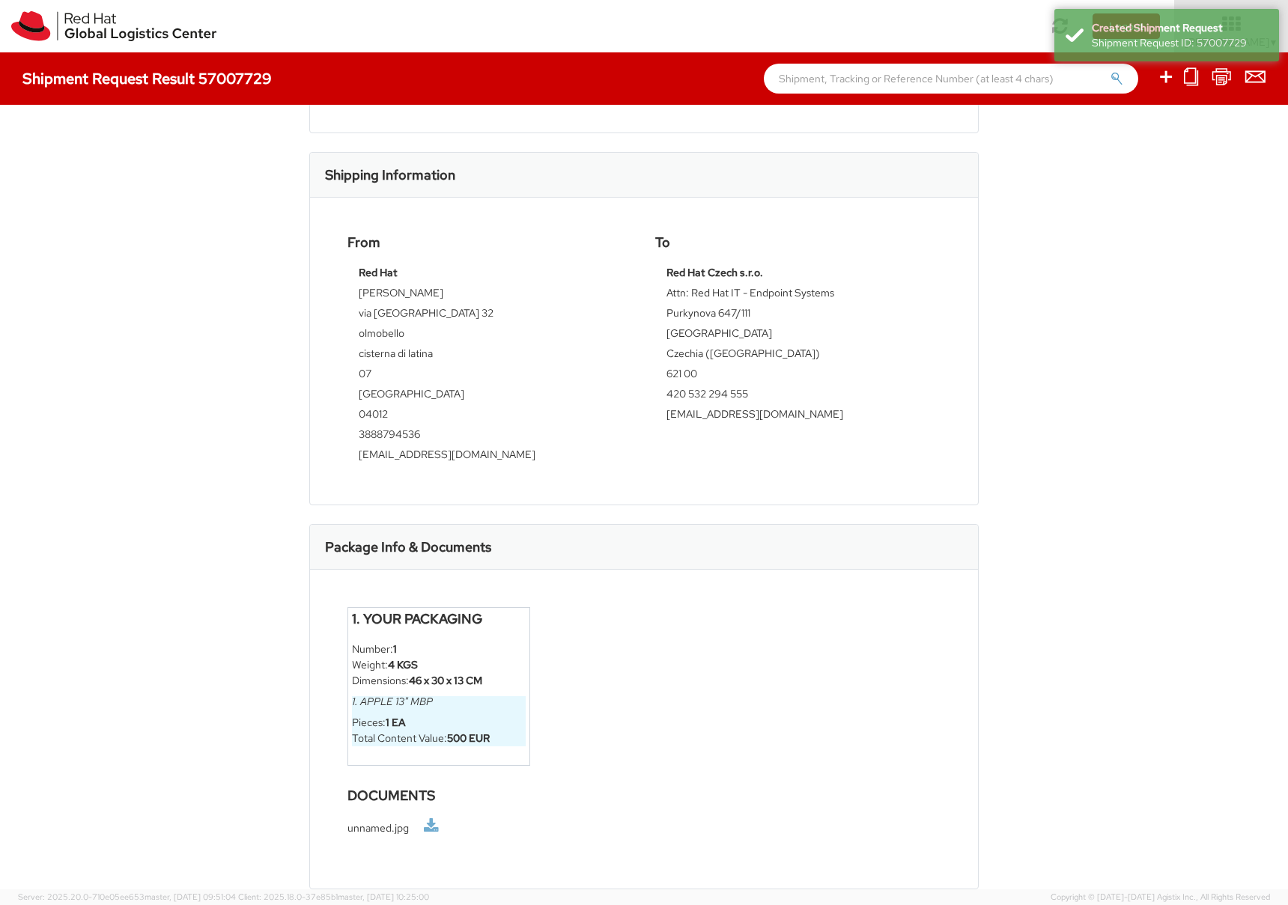
click at [431, 829] on link at bounding box center [431, 826] width 15 height 16
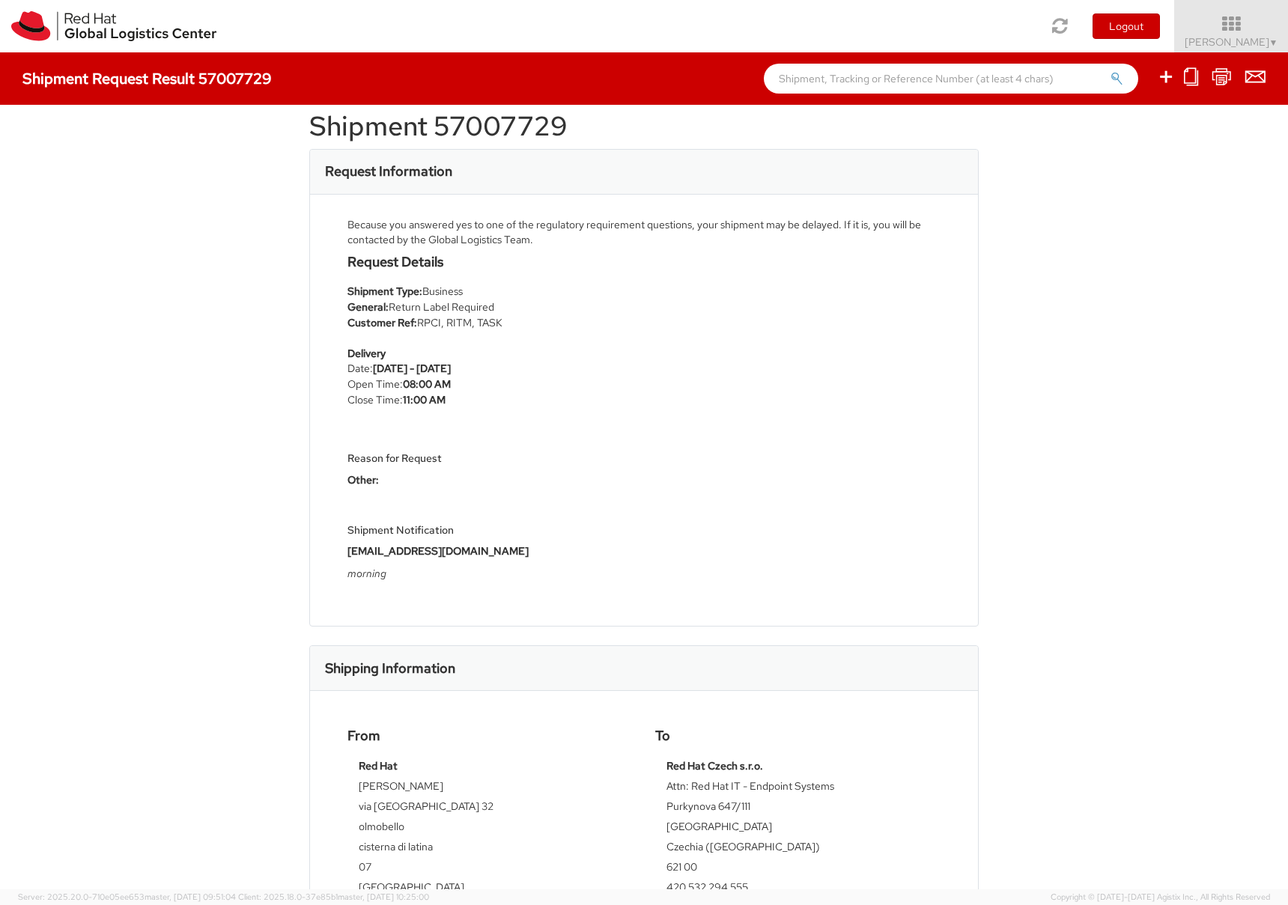
scroll to position [0, 0]
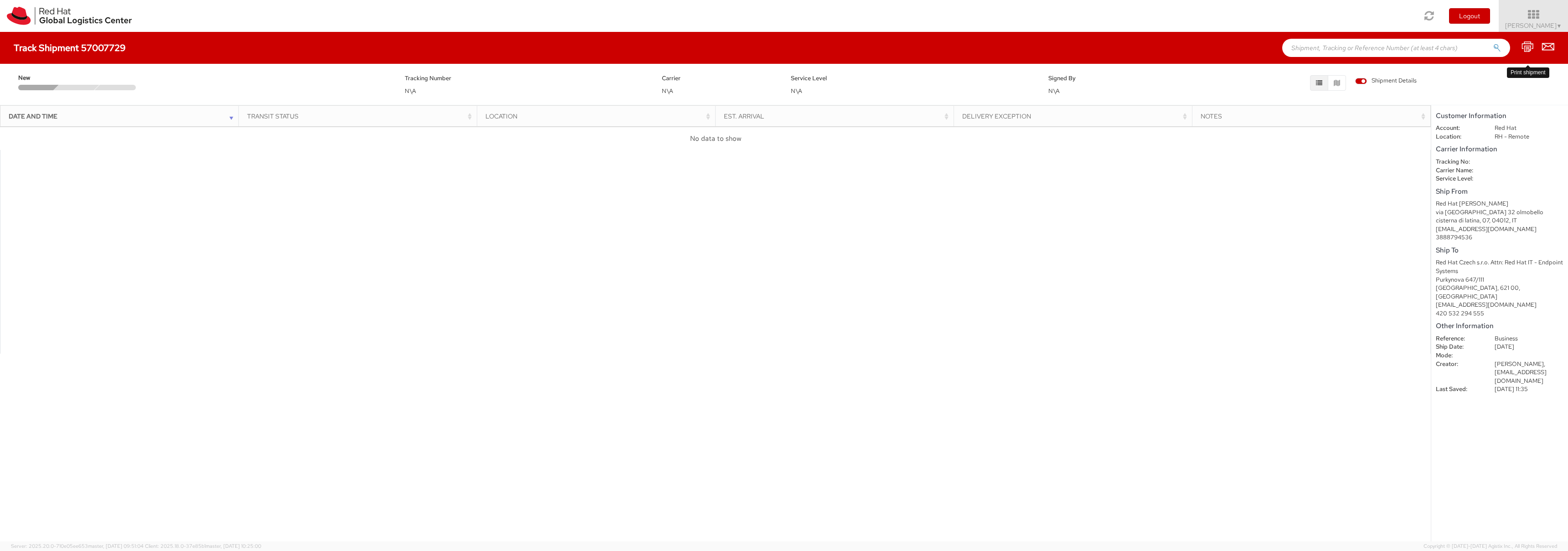
click at [1525, 43] on icon at bounding box center [1528, 46] width 12 height 12
click at [1477, 15] on div "Couldn't find document for shipment 57007729" at bounding box center [1502, 21] width 107 height 18
click at [1529, 44] on icon at bounding box center [1528, 46] width 12 height 12
